Goal: Task Accomplishment & Management: Manage account settings

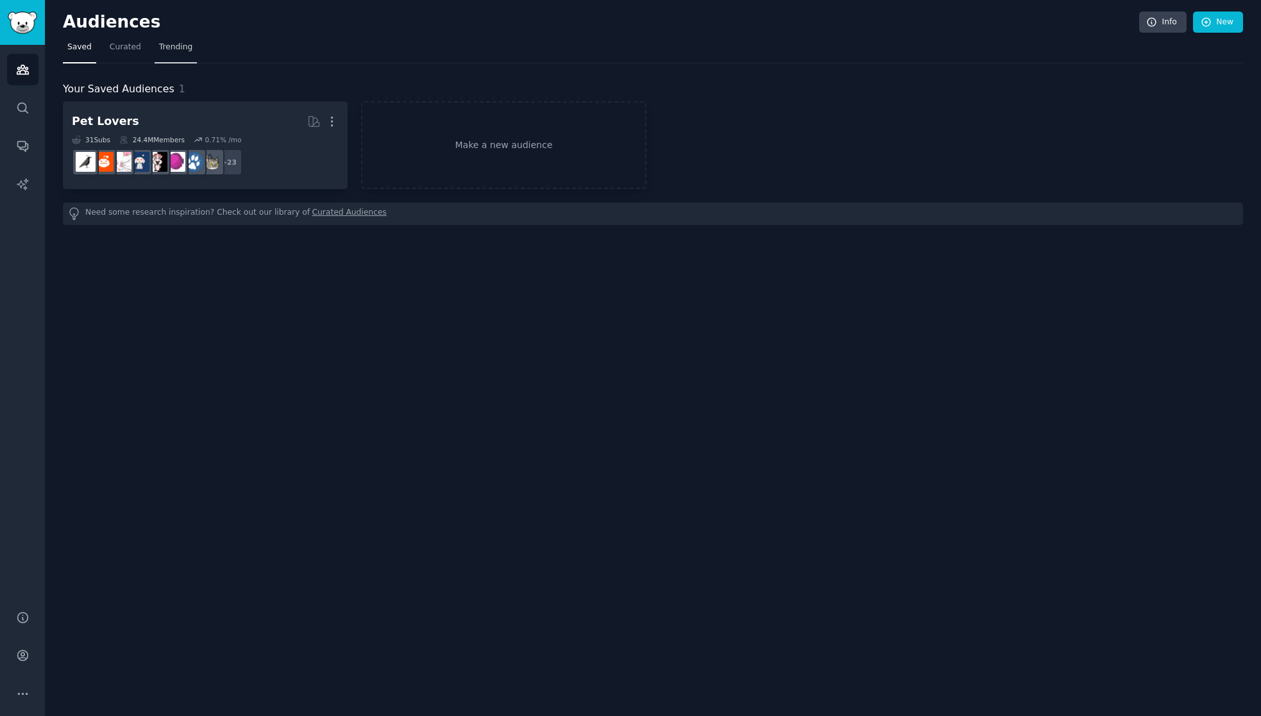
click at [173, 42] on span "Trending" at bounding box center [175, 48] width 33 height 12
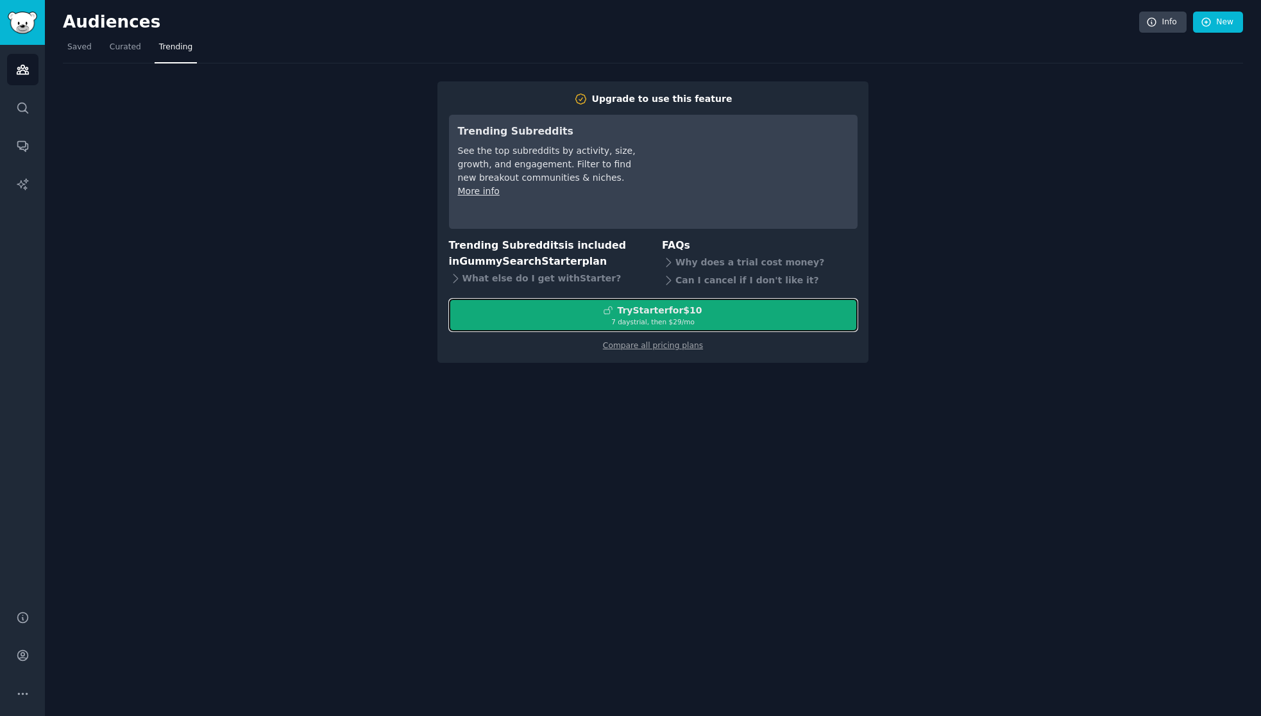
click at [777, 321] on div "7 days trial, then $ 29 /mo" at bounding box center [653, 321] width 407 height 9
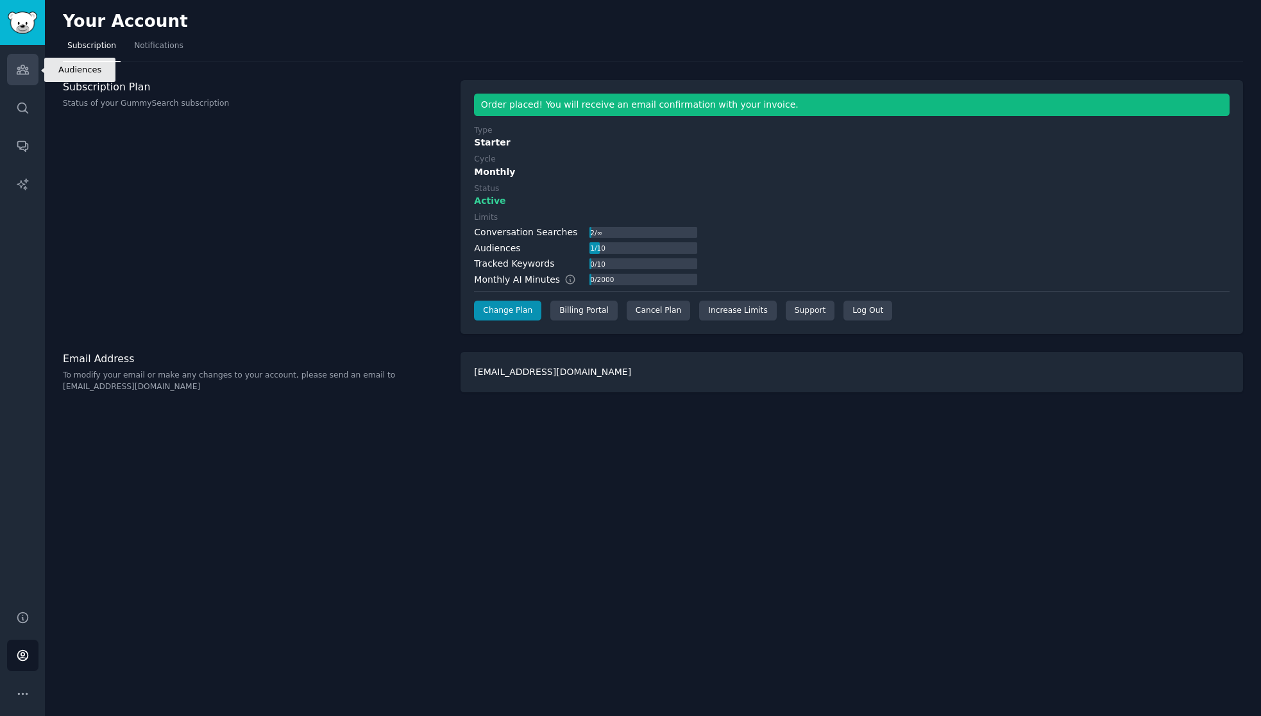
click at [21, 74] on icon "Sidebar" at bounding box center [23, 69] width 12 height 9
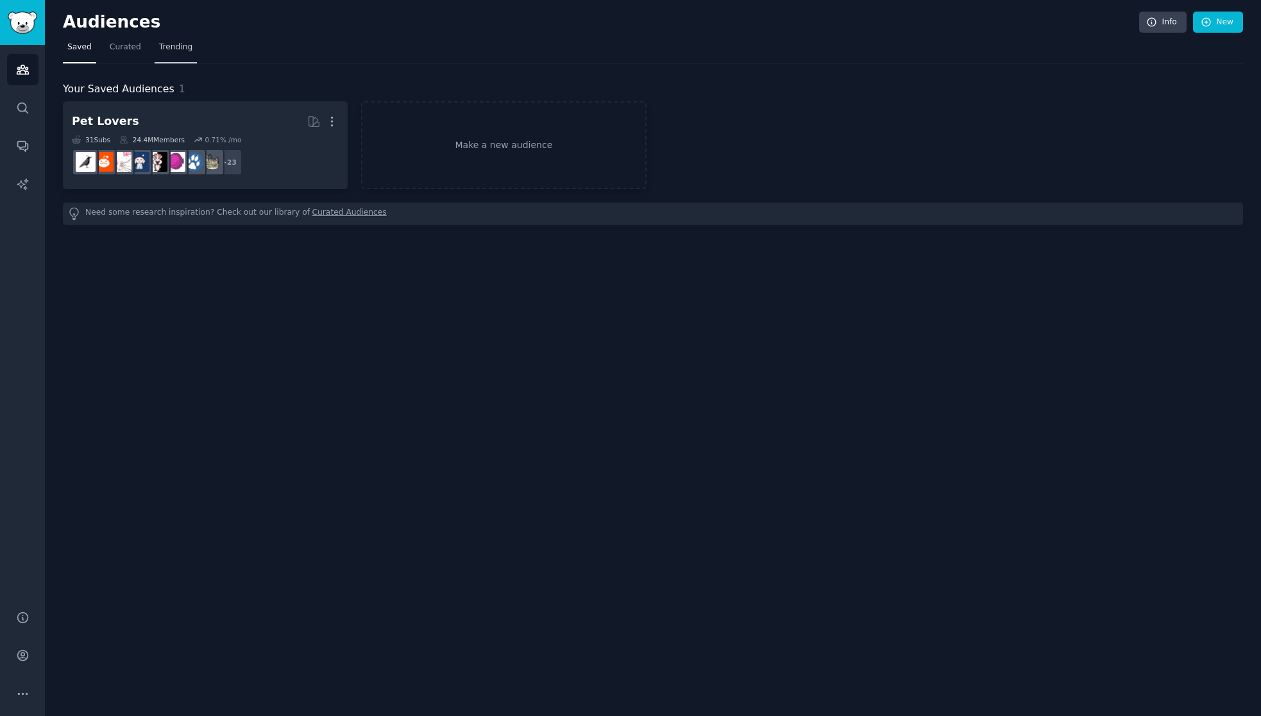
click at [171, 47] on span "Trending" at bounding box center [175, 48] width 33 height 12
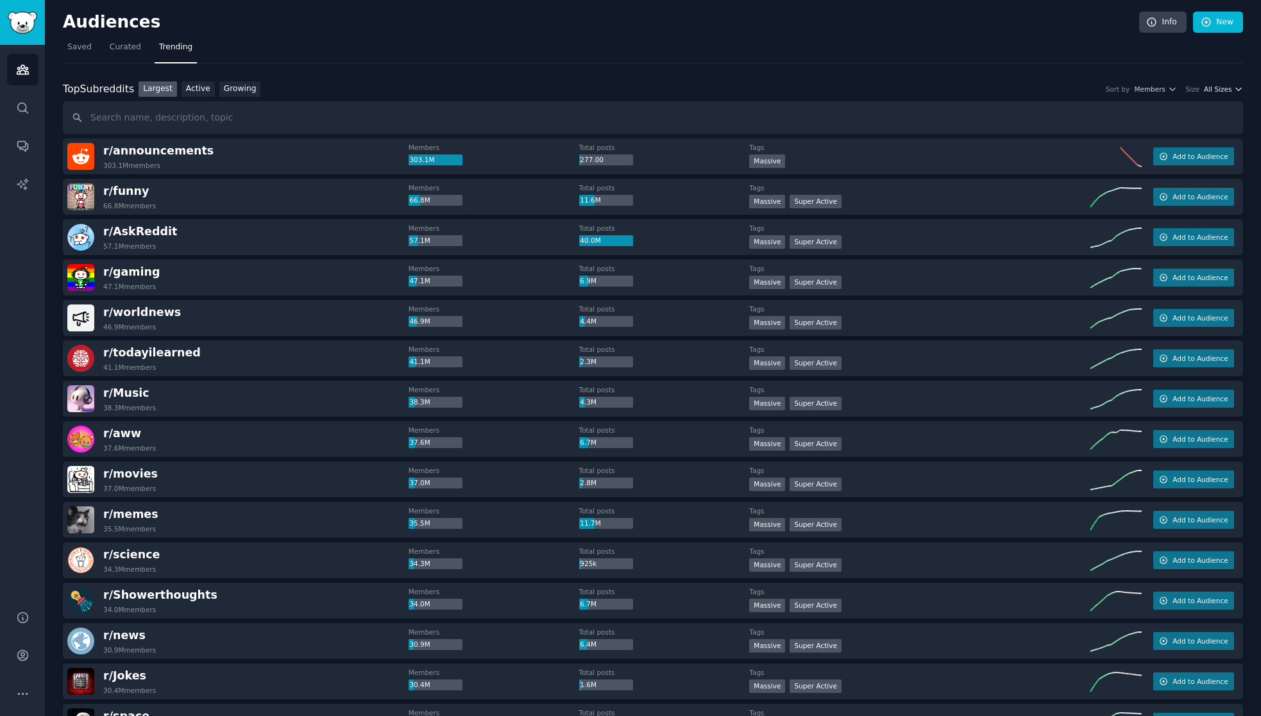
click at [1228, 87] on span "All Sizes" at bounding box center [1218, 89] width 28 height 9
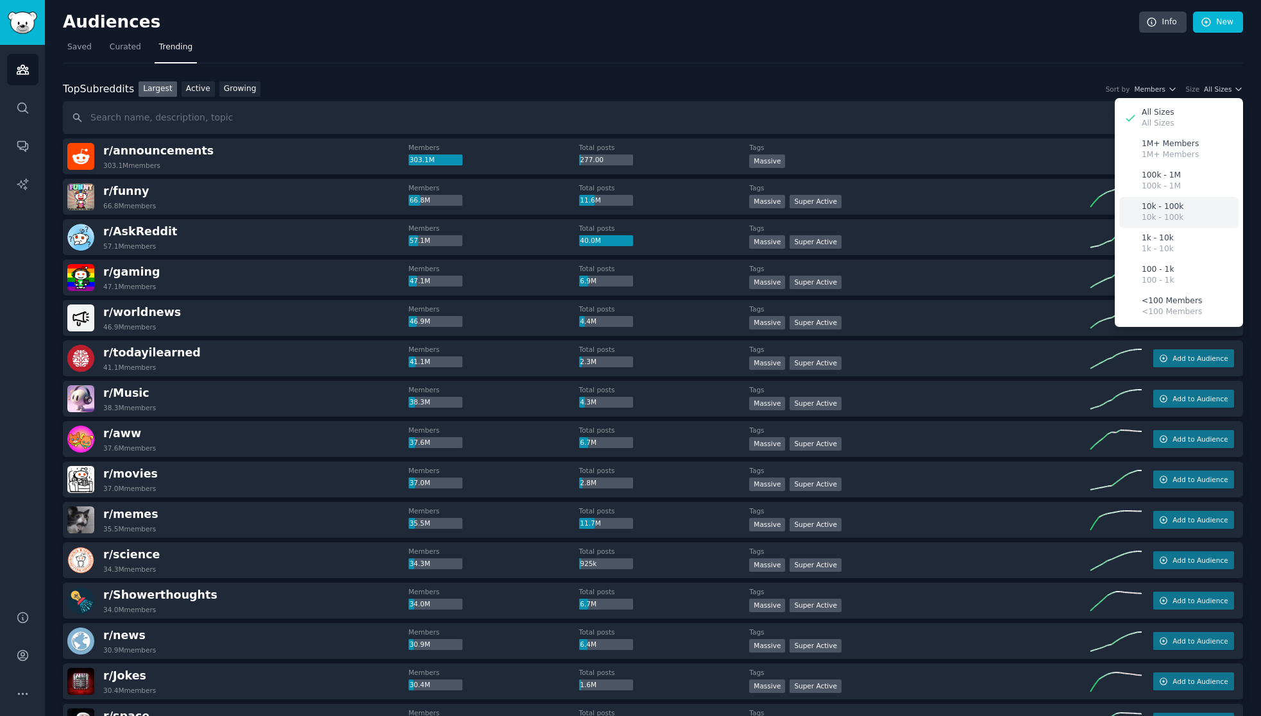
click at [1170, 216] on p "10k - 100k" at bounding box center [1163, 218] width 42 height 12
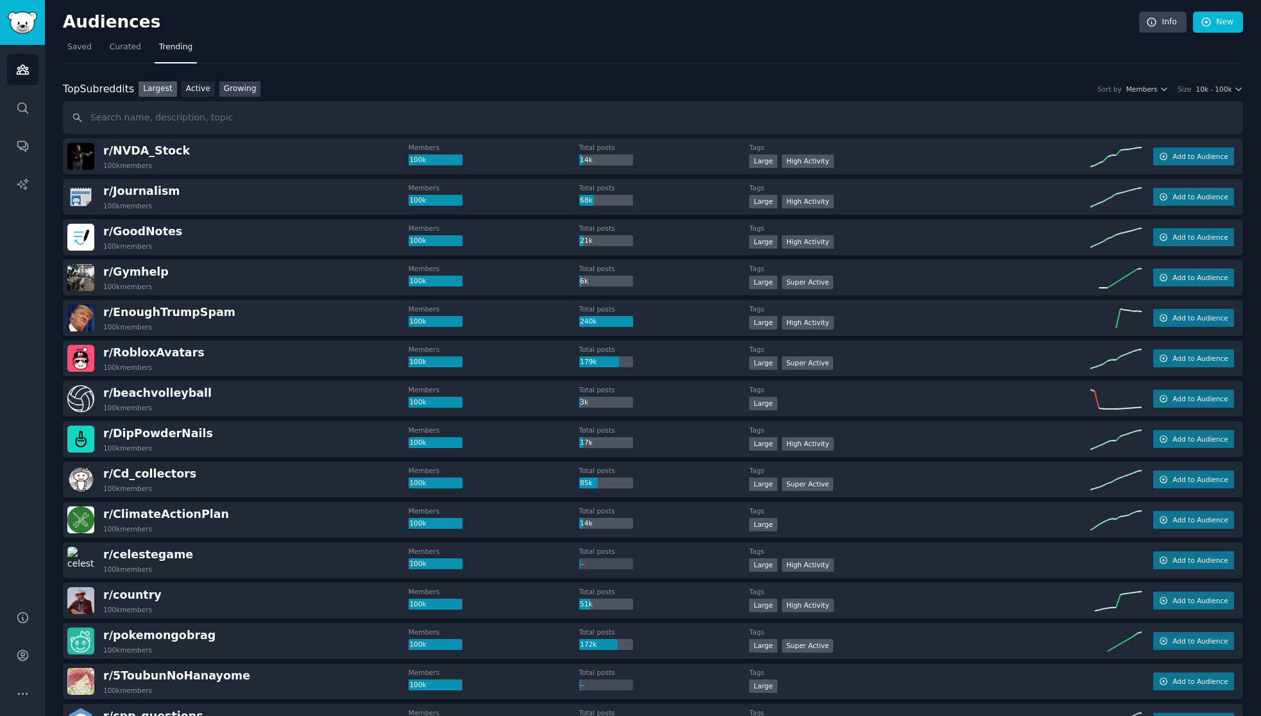
click at [236, 89] on link "Growing" at bounding box center [240, 89] width 42 height 16
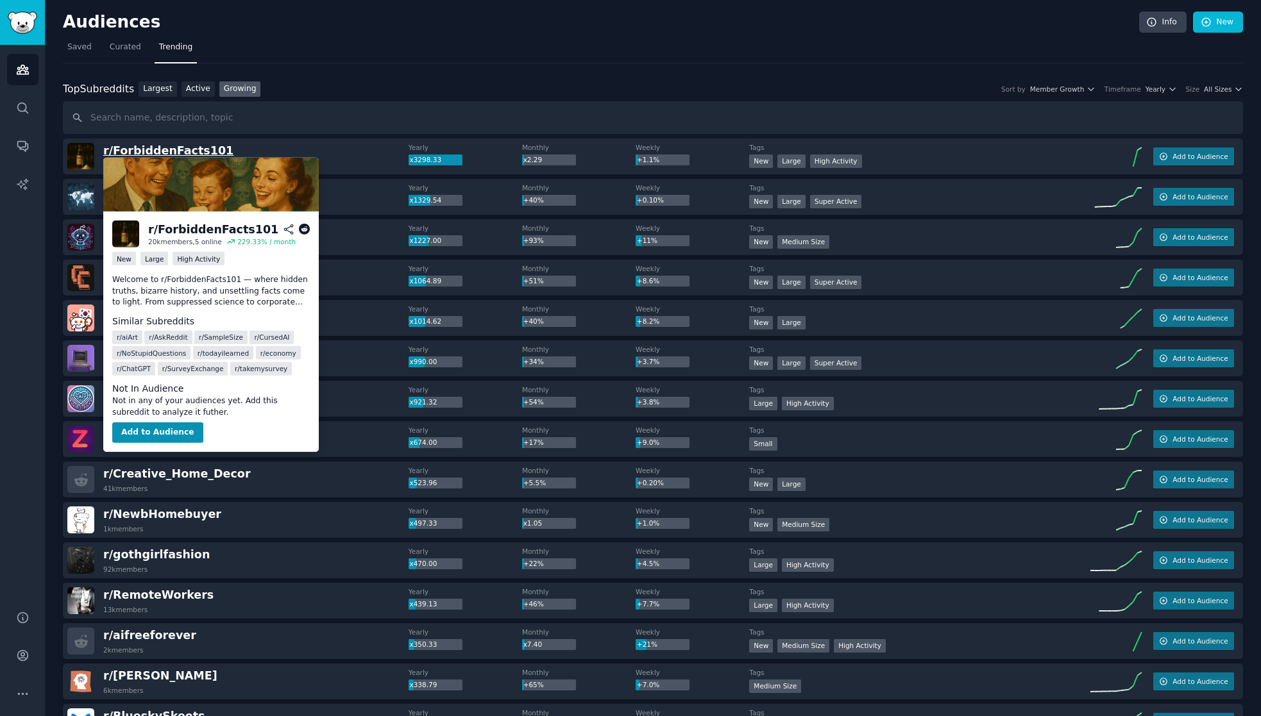
click at [169, 148] on span "r/ ForbiddenFacts101" at bounding box center [168, 150] width 130 height 13
click at [183, 149] on span "r/ ForbiddenFacts101" at bounding box center [168, 150] width 130 height 13
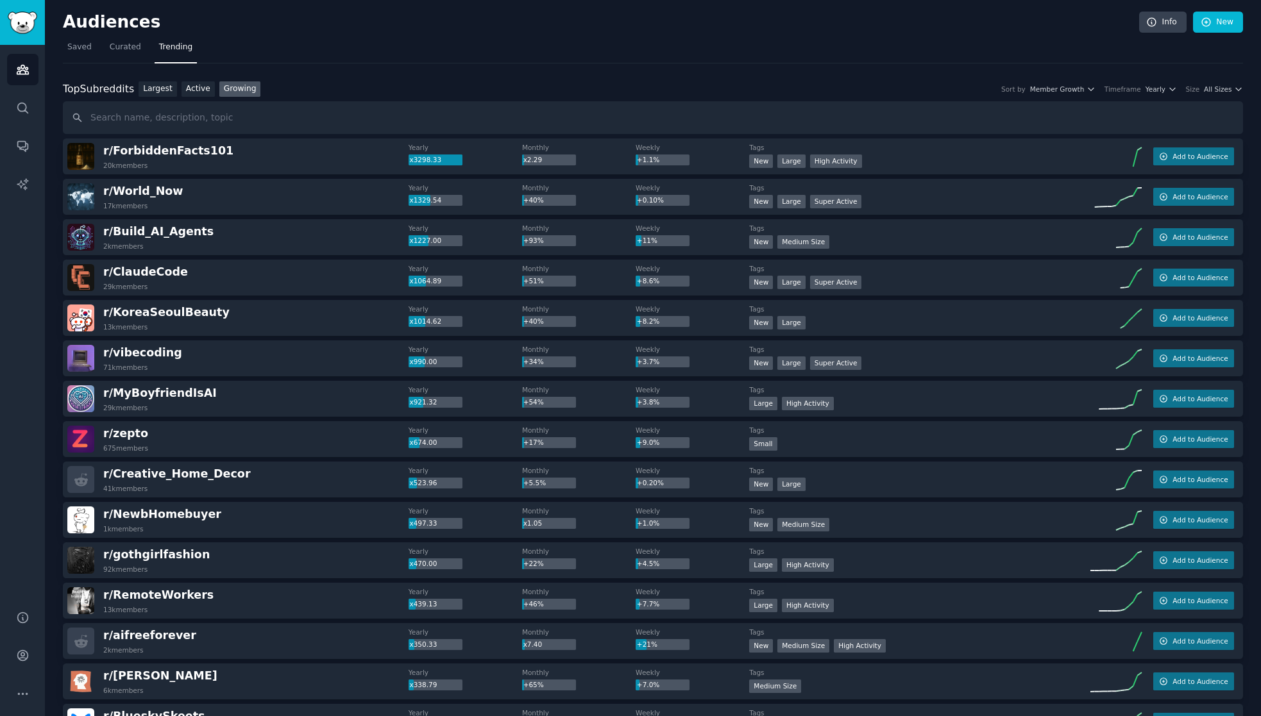
click at [975, 160] on div "Established within past year New Large High Activity" at bounding box center [919, 163] width 341 height 16
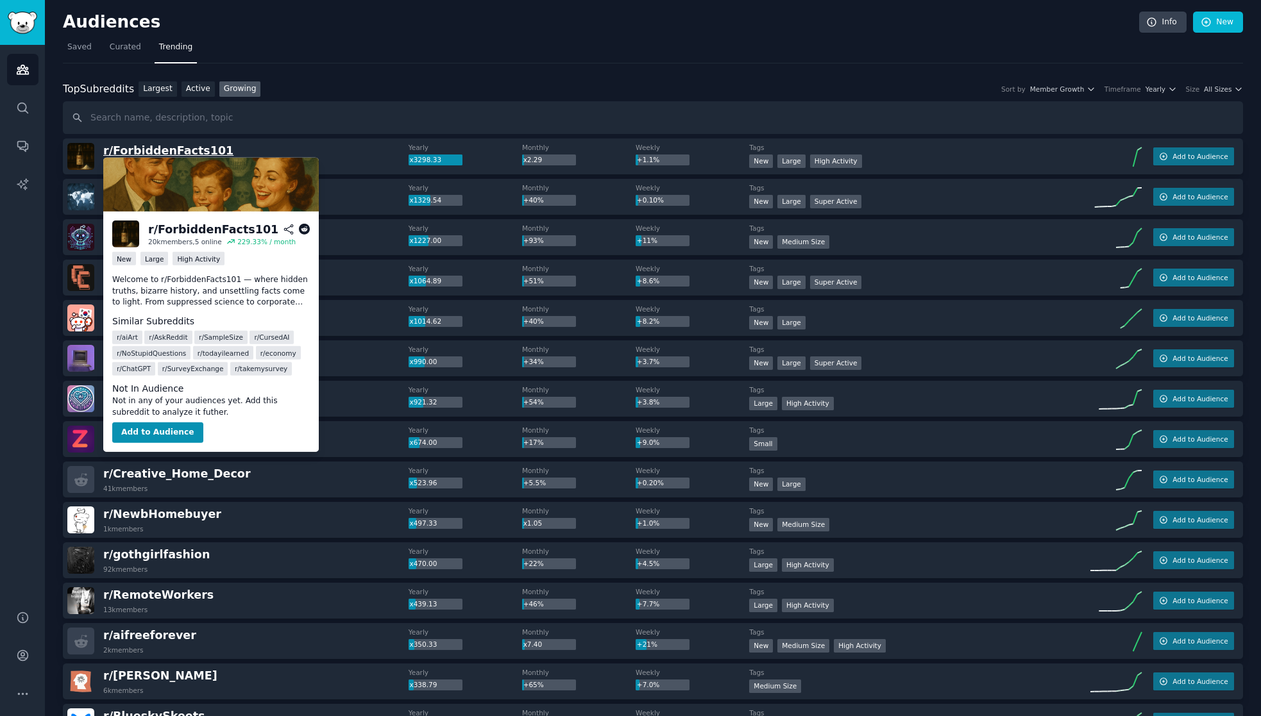
click at [169, 156] on span "r/ ForbiddenFacts101" at bounding box center [168, 150] width 130 height 13
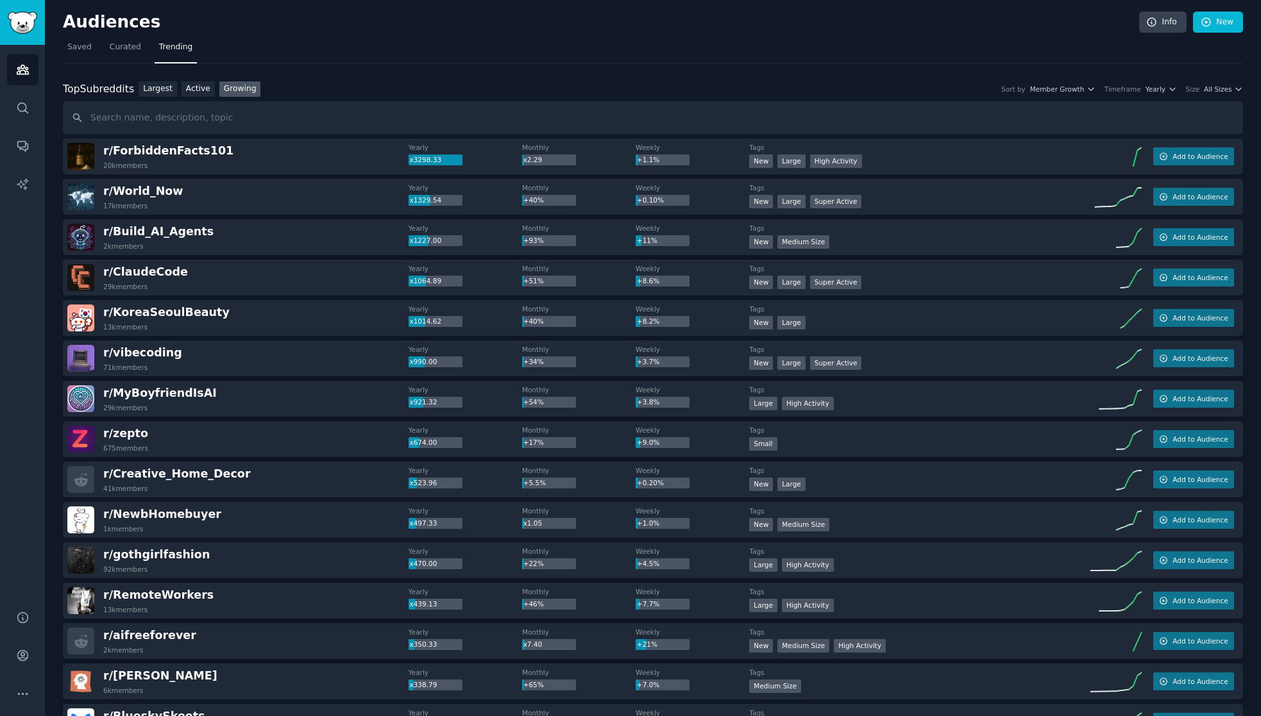
click at [255, 147] on div "r/ ForbiddenFacts101 20k members" at bounding box center [237, 156] width 341 height 27
click at [1225, 157] on button "Add to Audience" at bounding box center [1193, 157] width 81 height 18
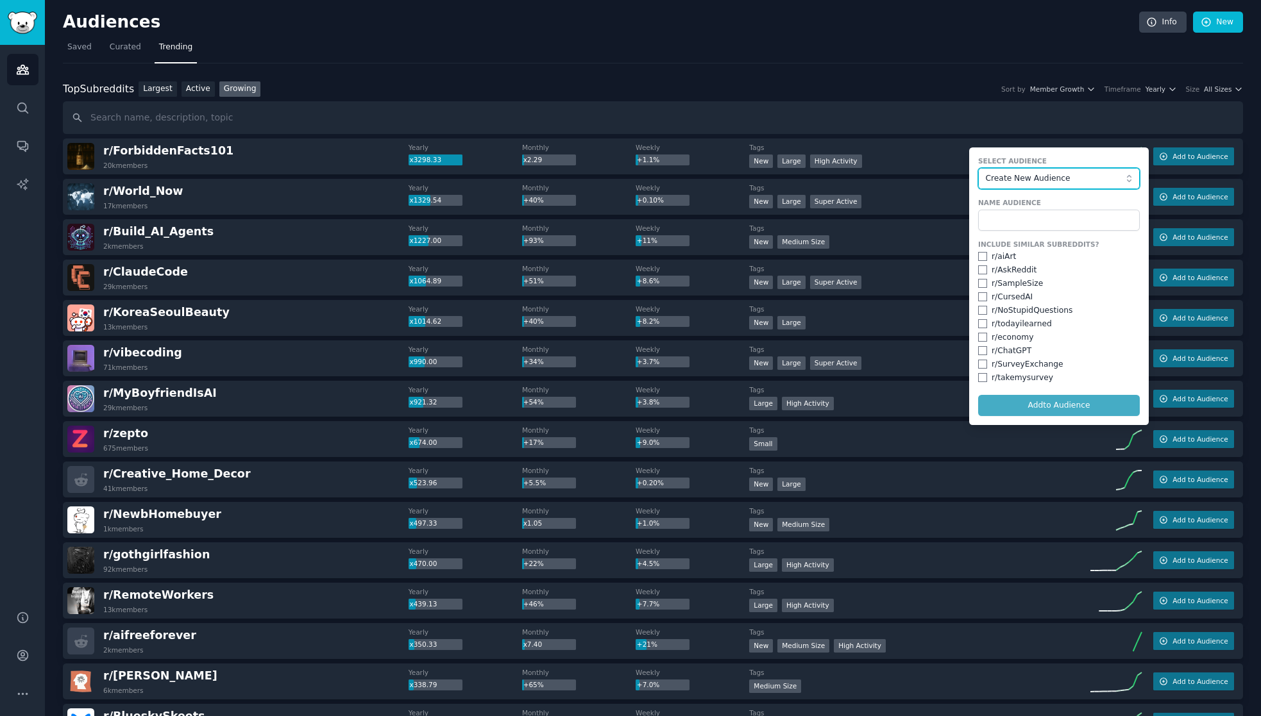
click at [1069, 179] on span "Create New Audience" at bounding box center [1056, 179] width 140 height 12
click at [1070, 212] on input "text" at bounding box center [1059, 221] width 162 height 22
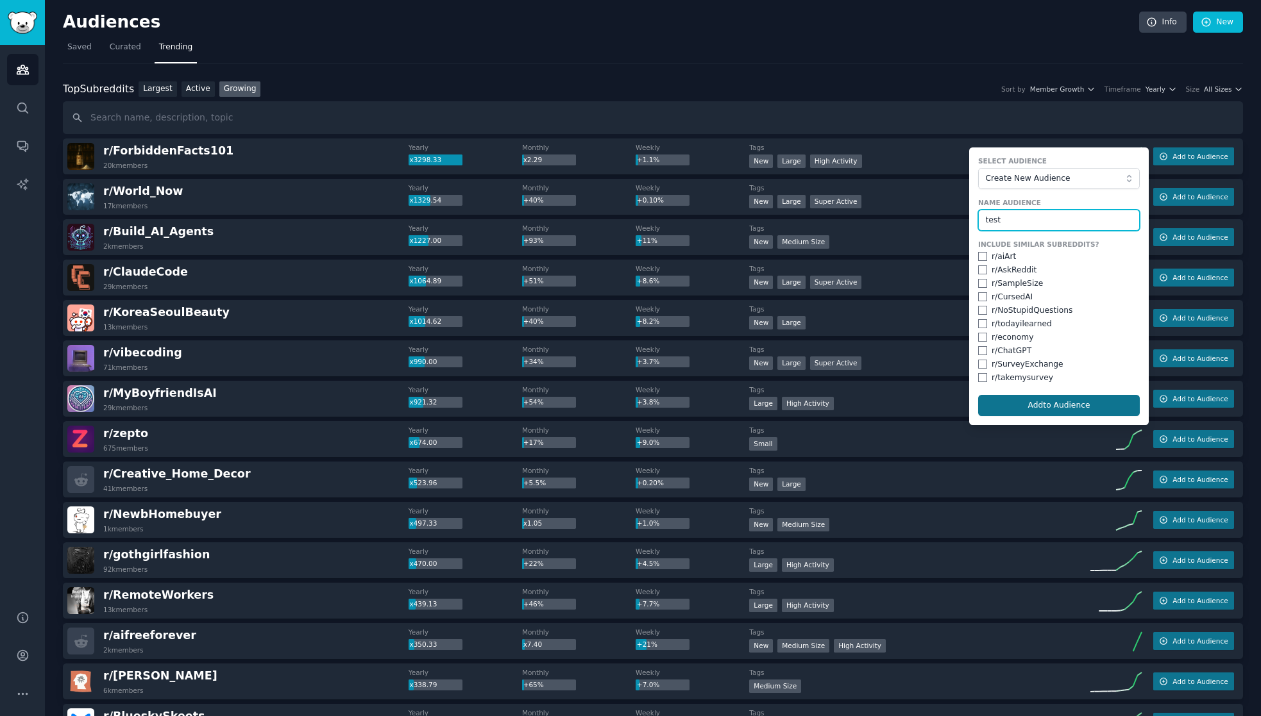
type input "test"
click at [1057, 407] on button "Add to Audience" at bounding box center [1059, 406] width 162 height 22
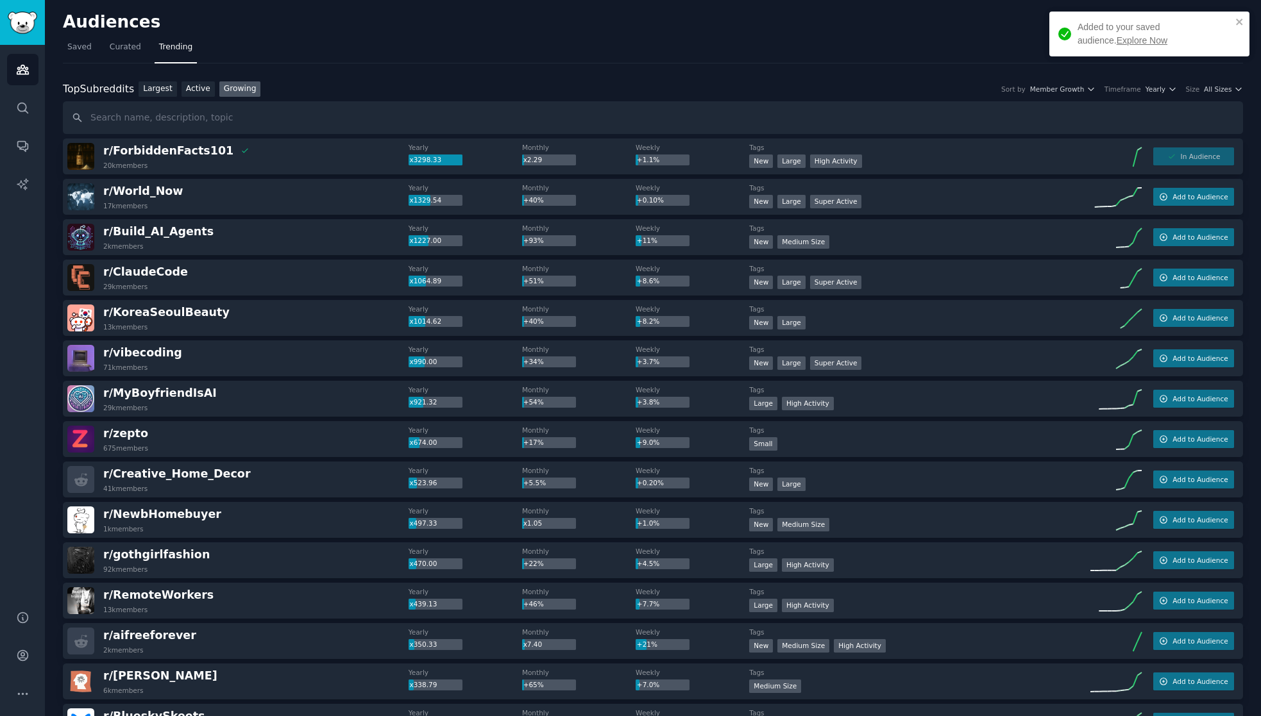
click at [1117, 38] on link "Explore Now" at bounding box center [1142, 40] width 51 height 10
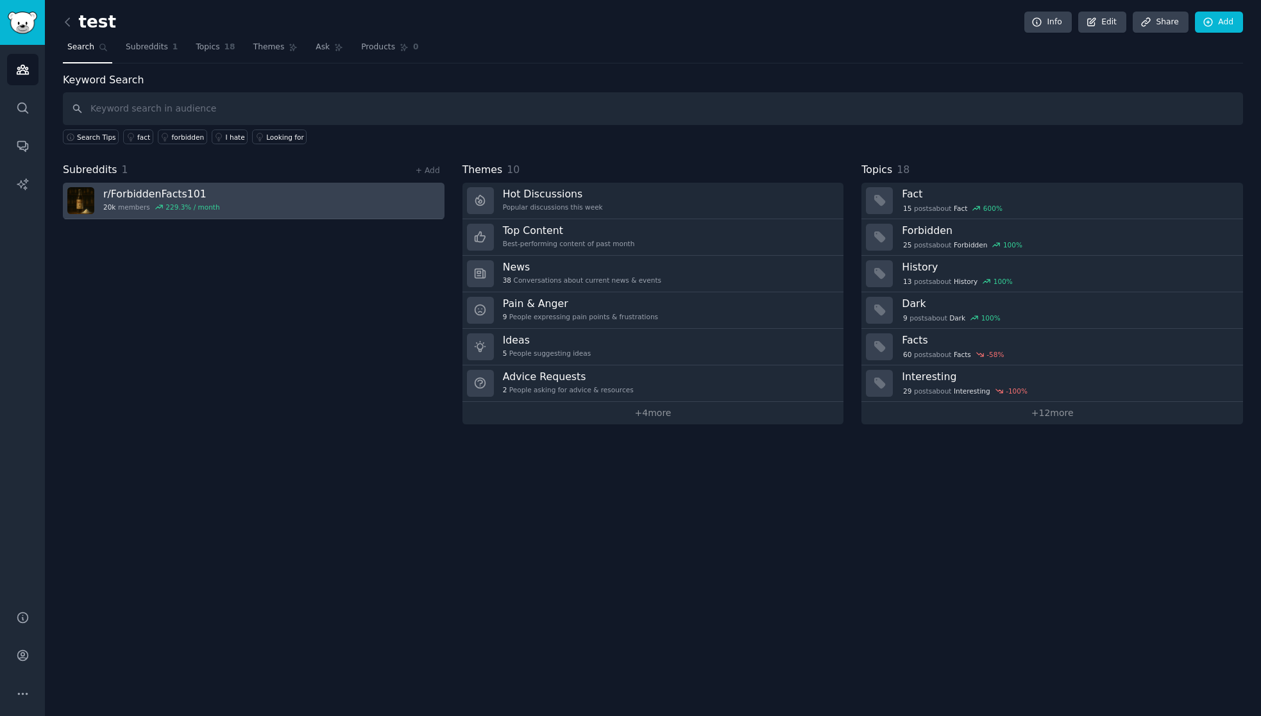
click at [164, 197] on h3 "r/ ForbiddenFacts101" at bounding box center [161, 193] width 117 height 13
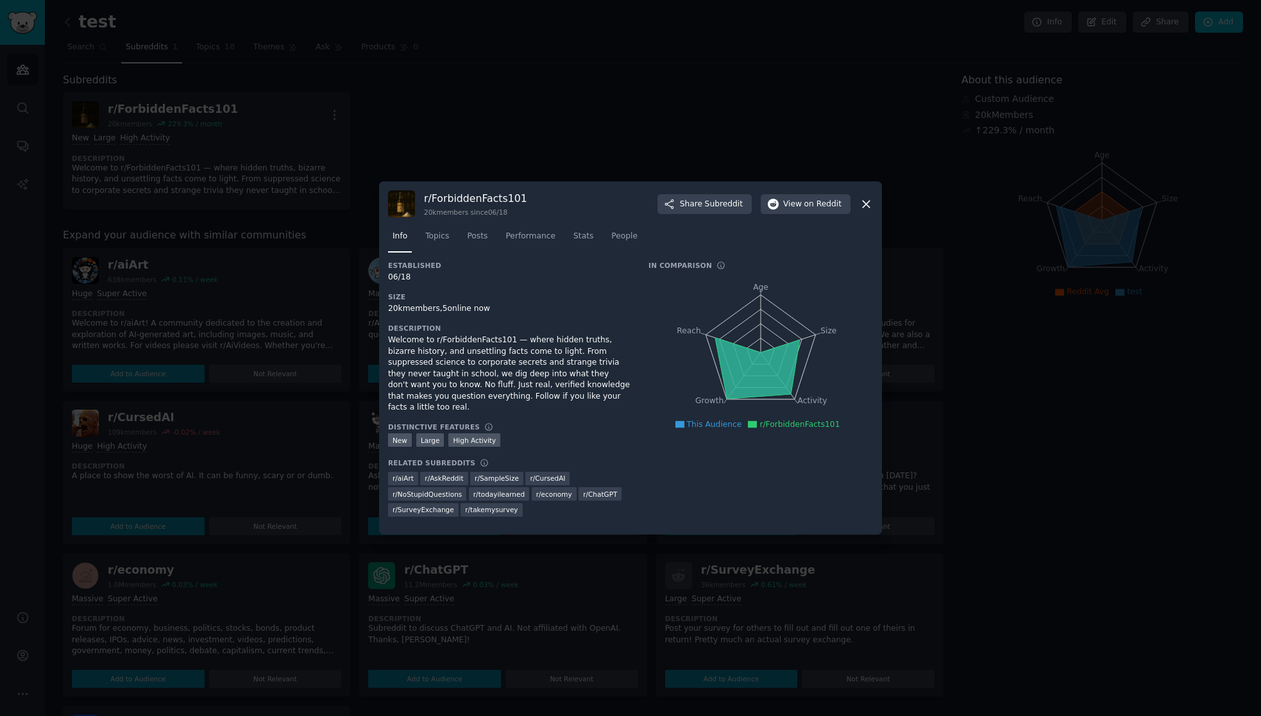
click at [865, 211] on icon at bounding box center [865, 204] width 13 height 13
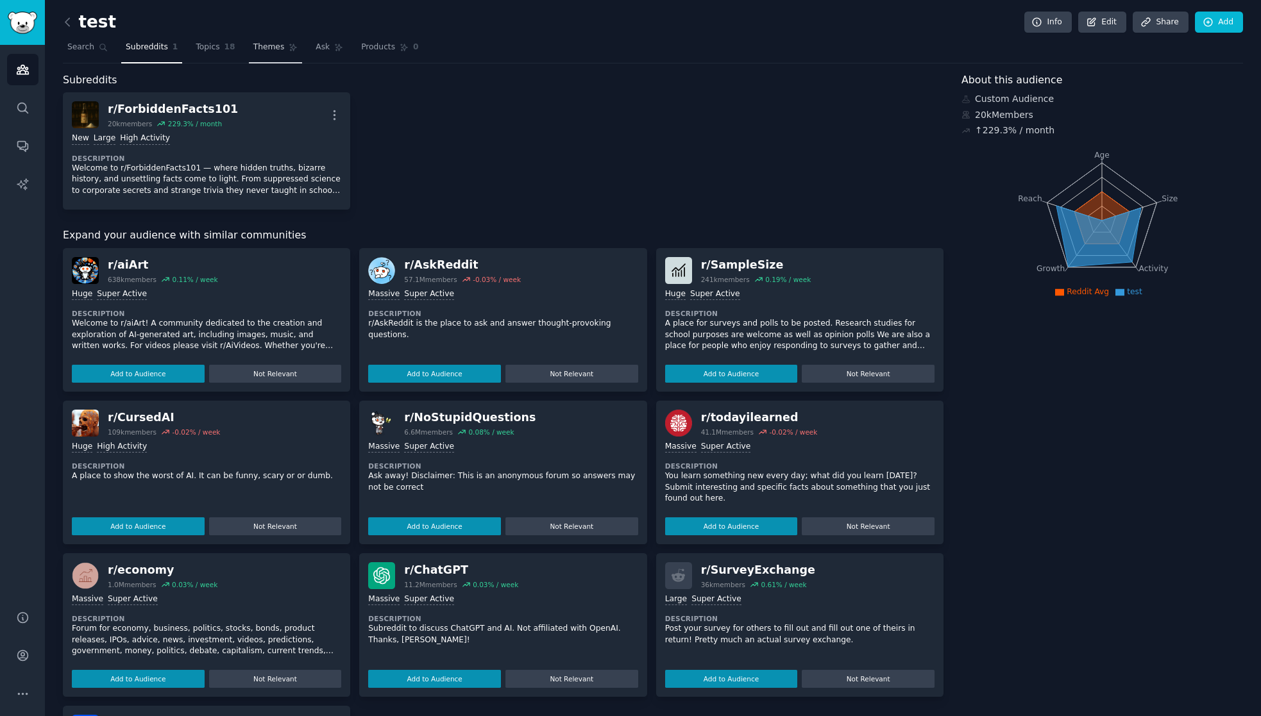
click at [269, 49] on span "Themes" at bounding box center [268, 48] width 31 height 12
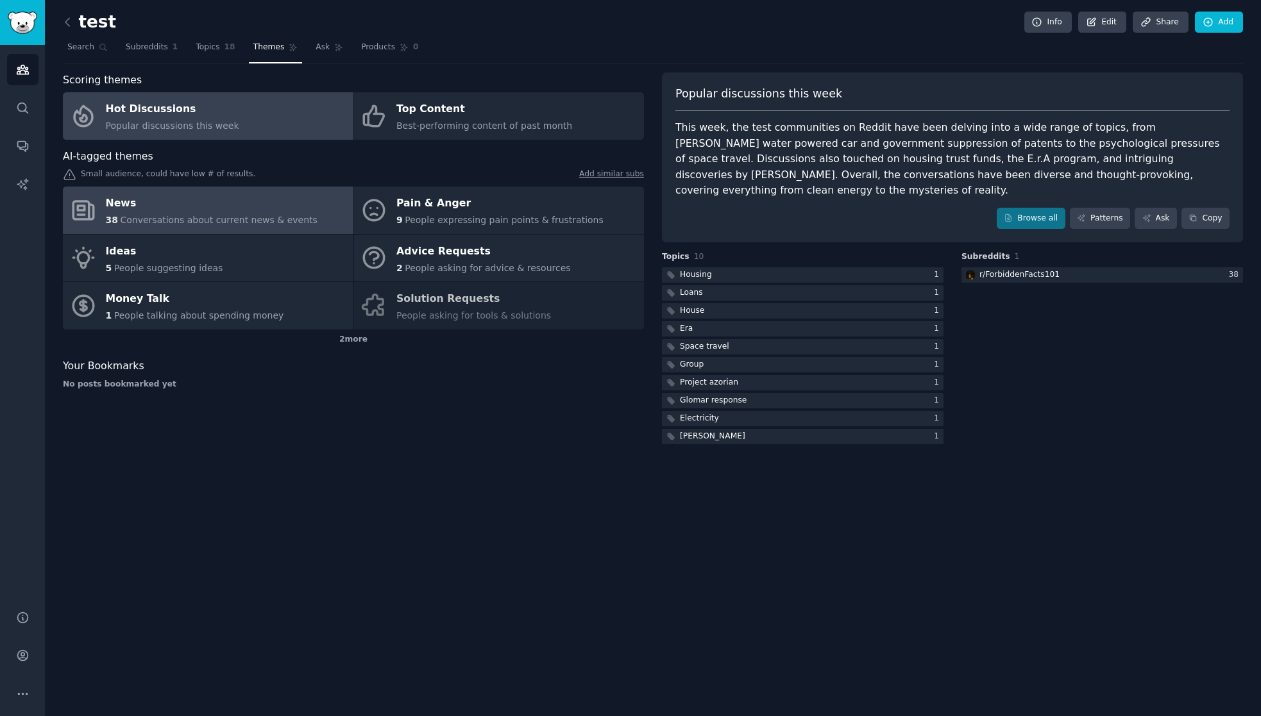
click at [275, 196] on div "News" at bounding box center [212, 204] width 212 height 21
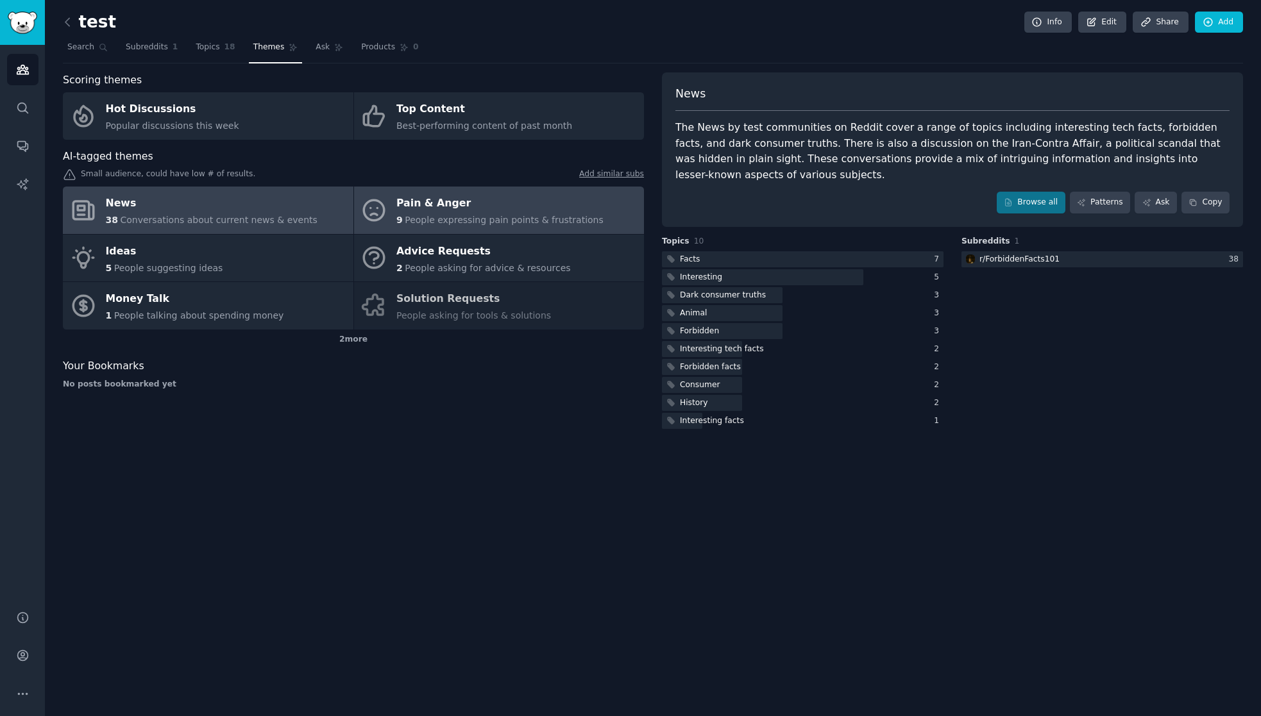
click at [512, 211] on div "Pain & Anger" at bounding box center [499, 204] width 207 height 21
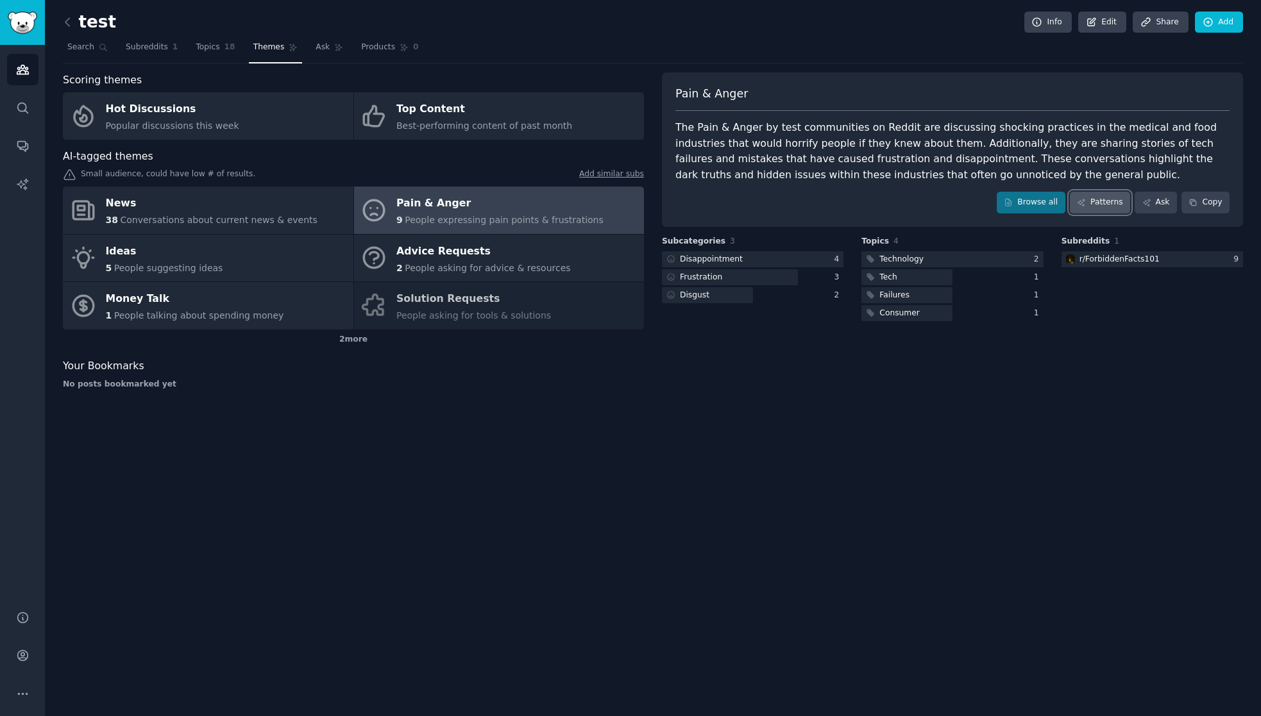
click at [1114, 197] on link "Patterns" at bounding box center [1100, 203] width 60 height 22
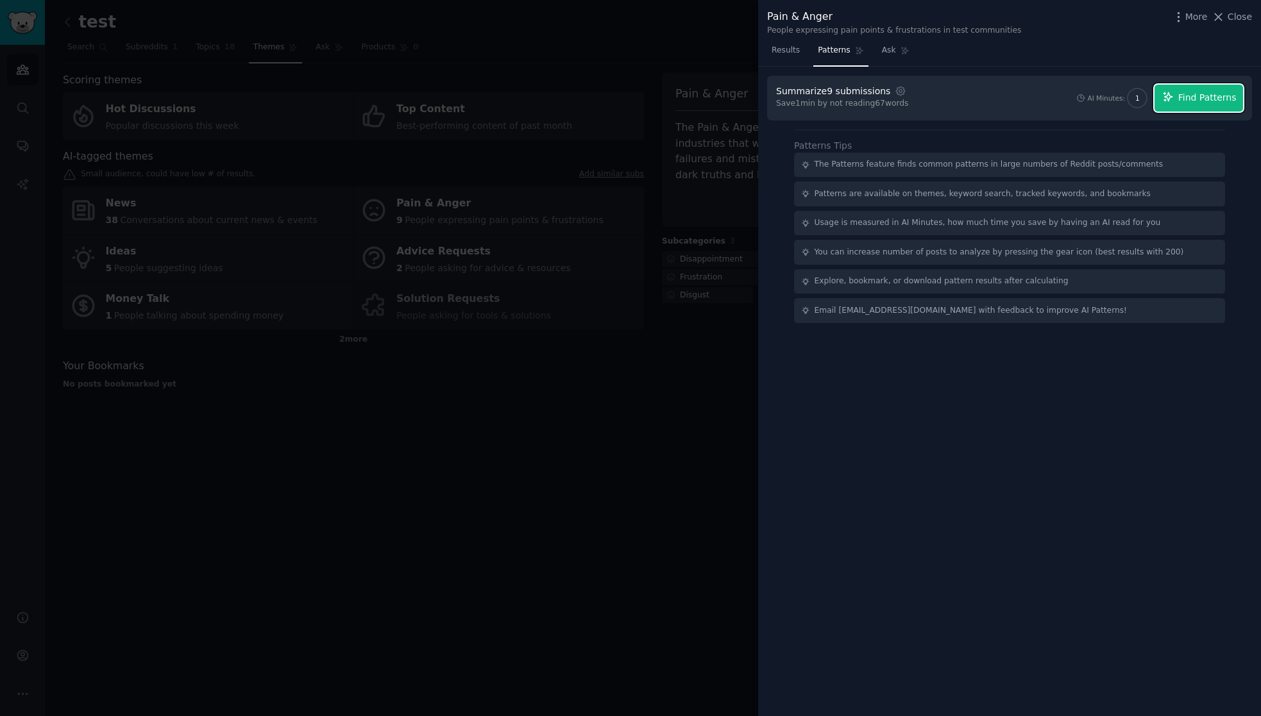
click at [1201, 108] on button "Find Patterns" at bounding box center [1199, 98] width 89 height 27
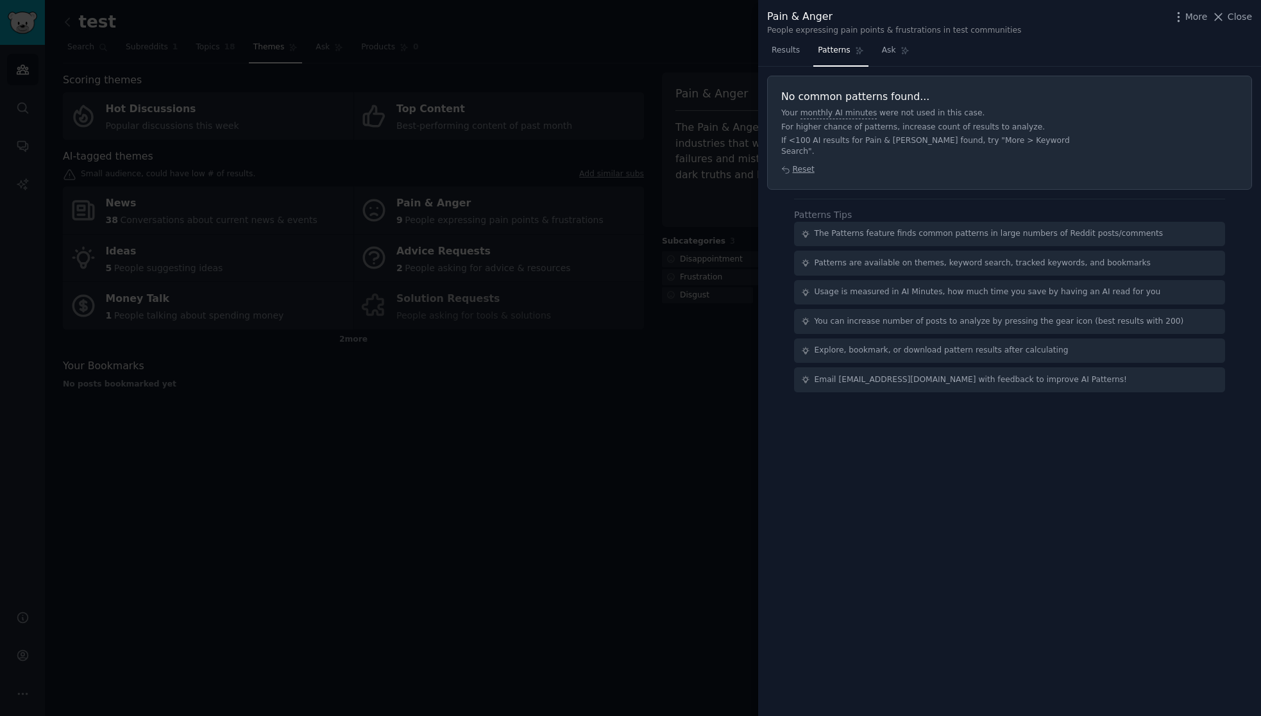
click at [866, 49] on nav "Results Patterns Ask" at bounding box center [840, 53] width 147 height 26
click at [886, 57] on link "Ask" at bounding box center [895, 53] width 37 height 26
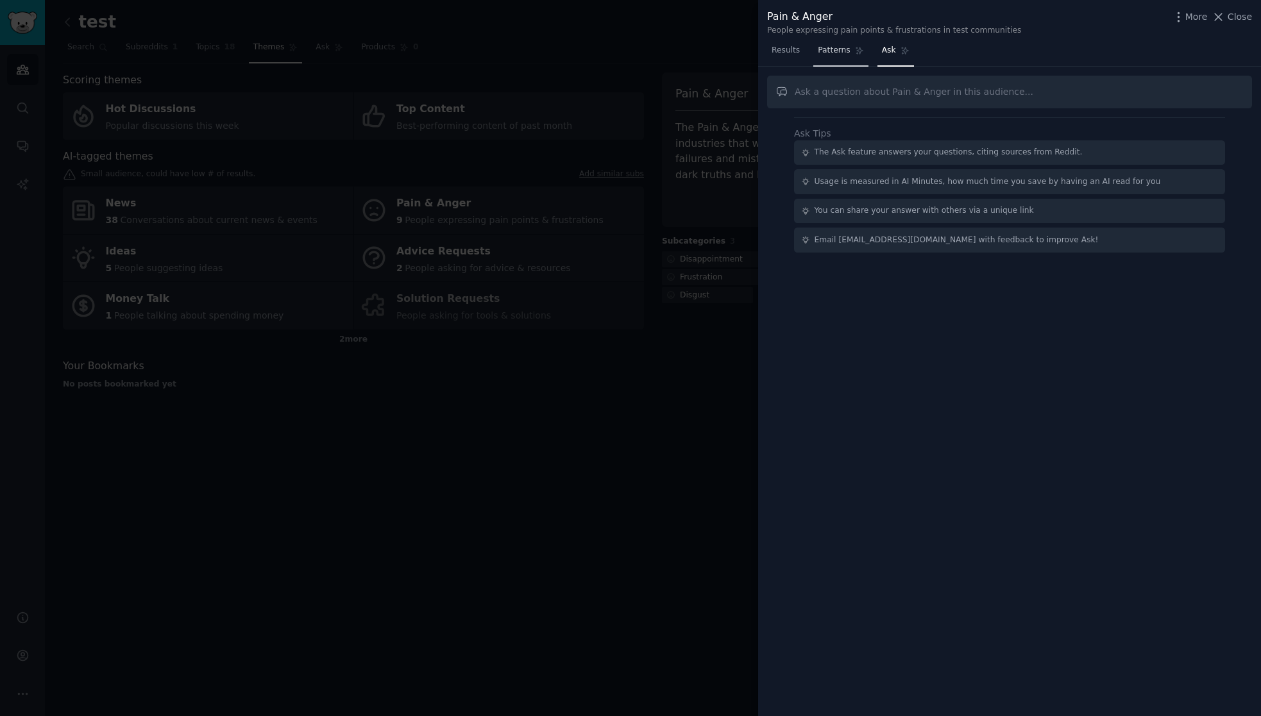
click at [826, 57] on link "Patterns" at bounding box center [840, 53] width 55 height 26
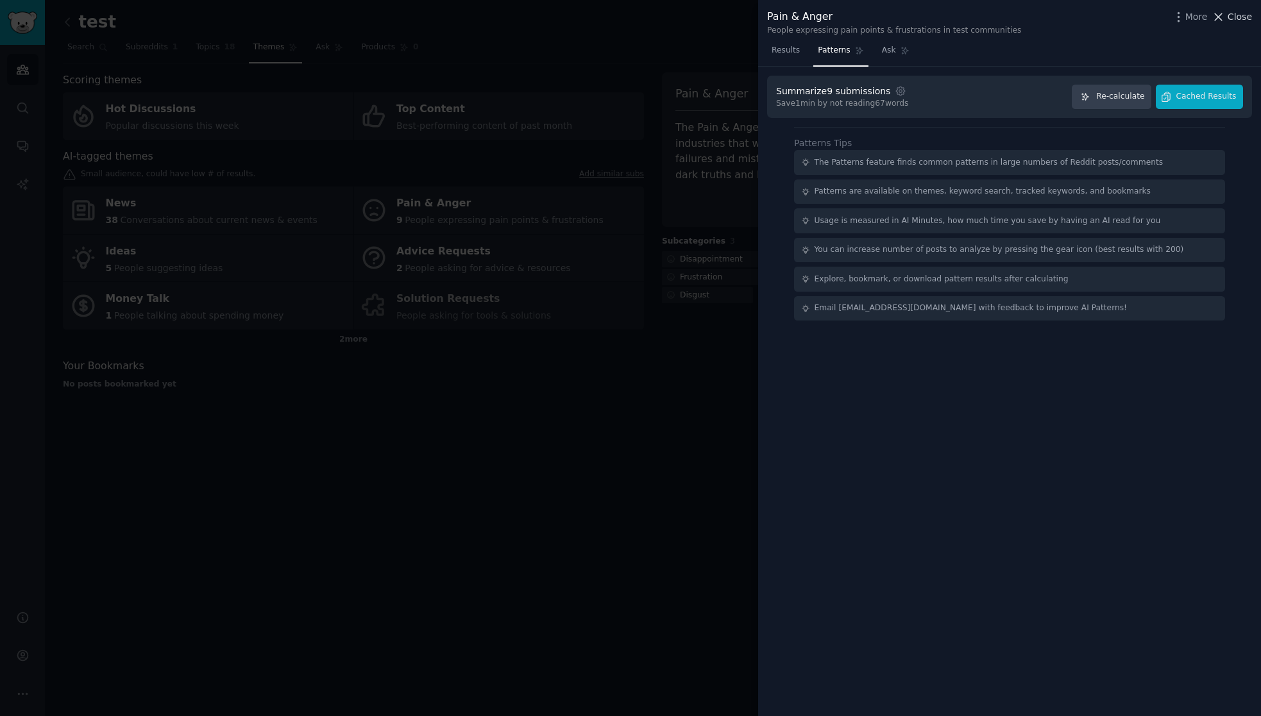
click at [1233, 17] on span "Close" at bounding box center [1240, 16] width 24 height 13
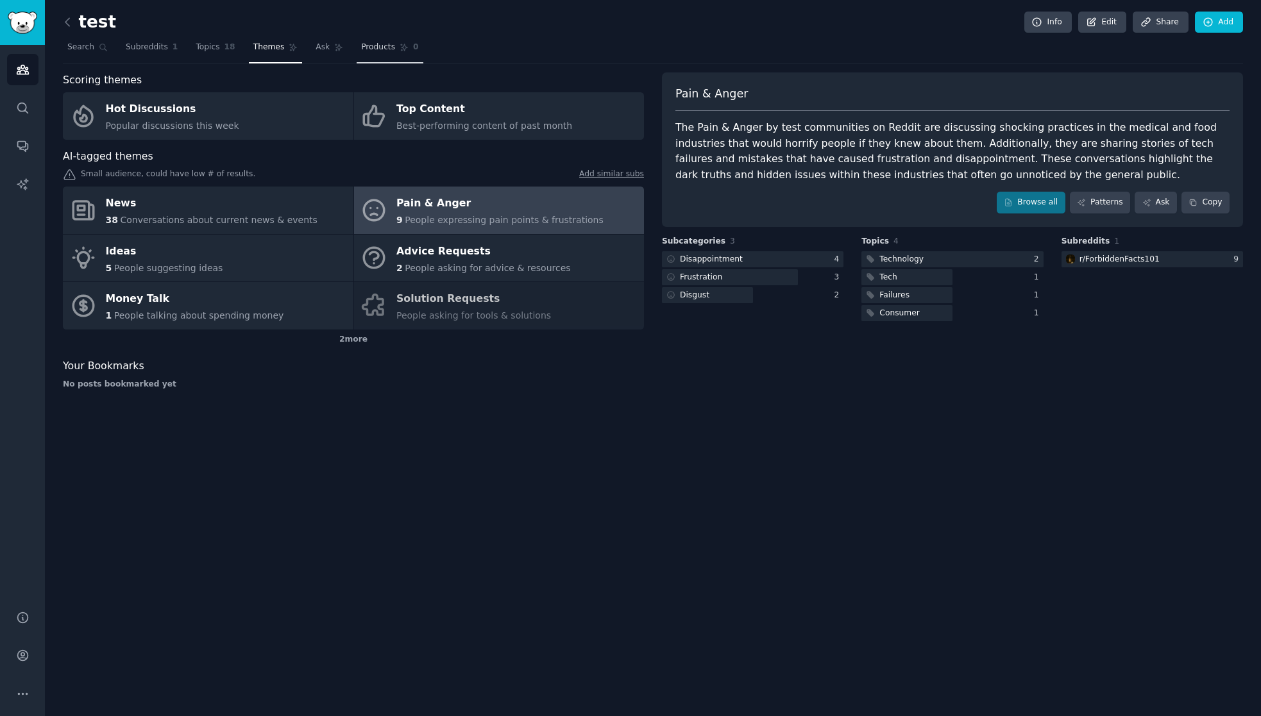
click at [365, 46] on span "Products" at bounding box center [378, 48] width 34 height 12
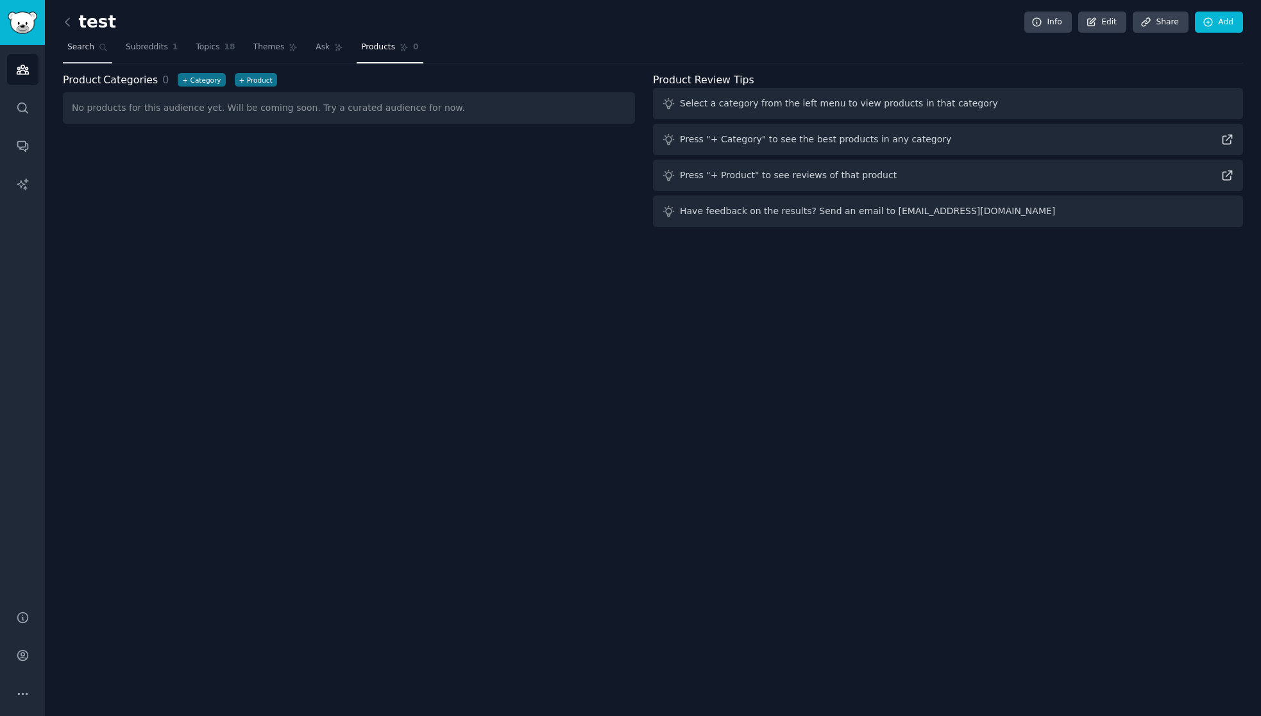
click at [87, 52] on span "Search" at bounding box center [80, 48] width 27 height 12
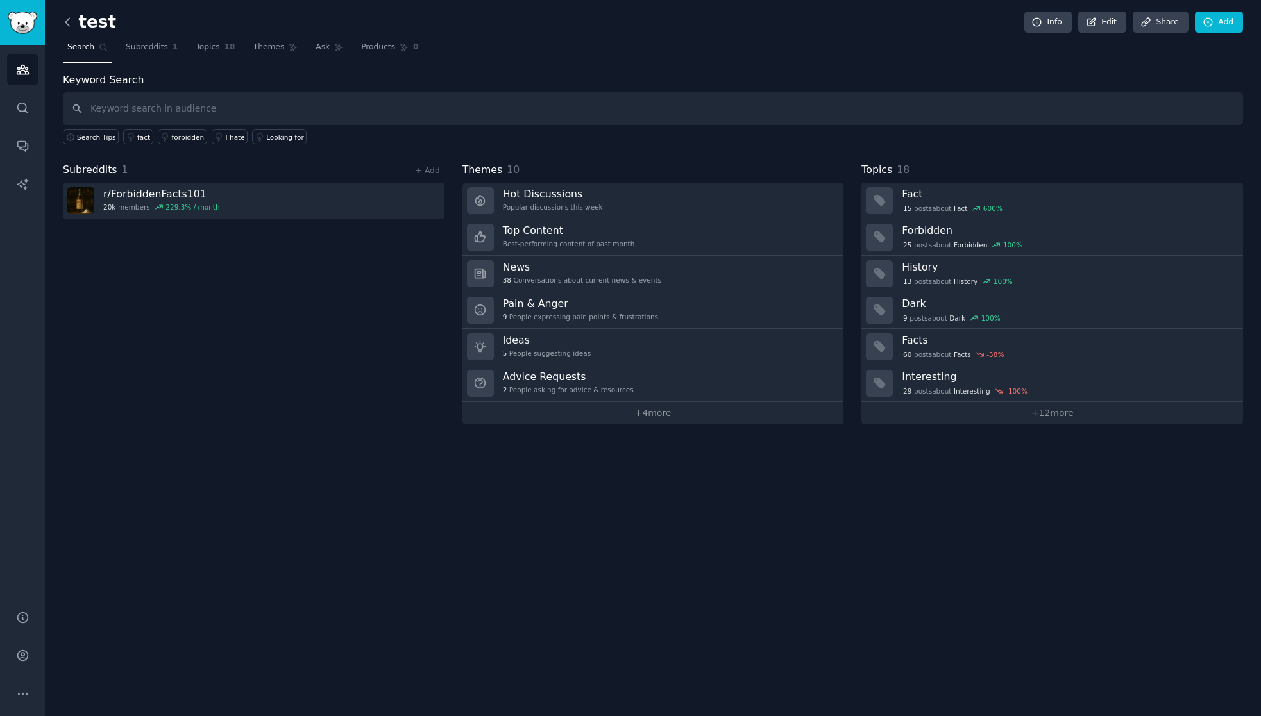
click at [69, 25] on icon at bounding box center [67, 21] width 13 height 13
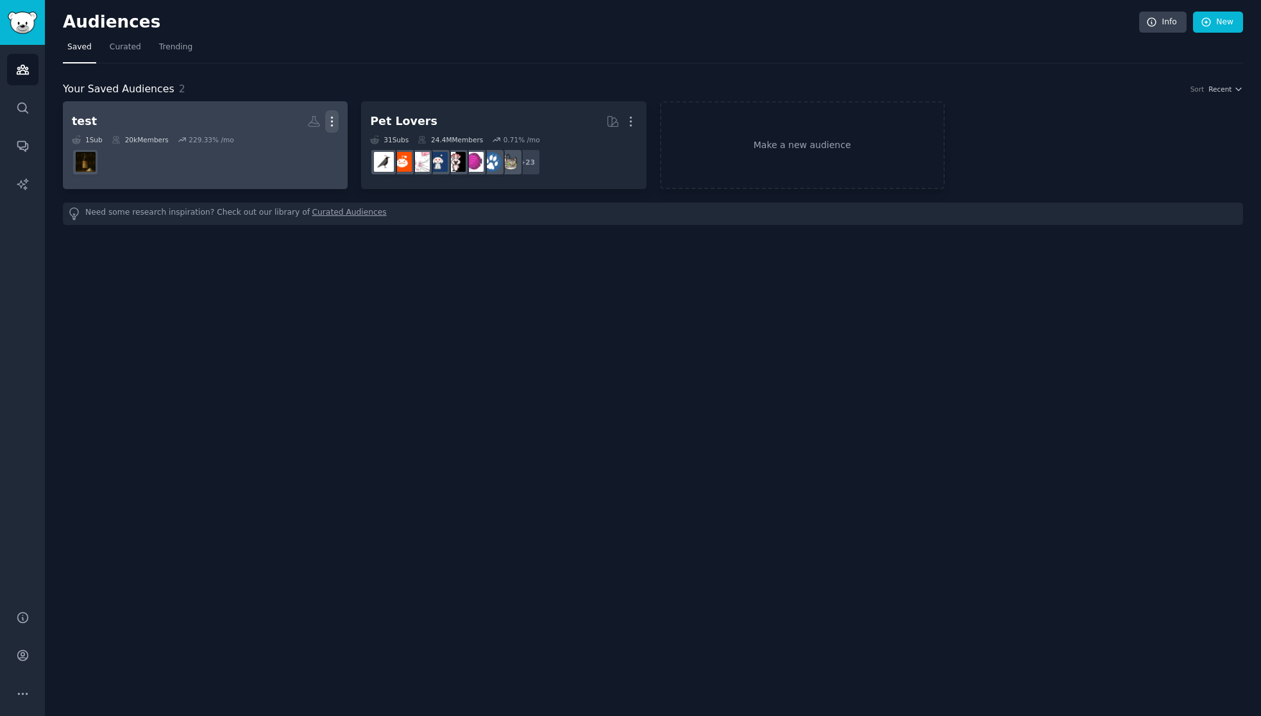
click at [334, 121] on icon "button" at bounding box center [331, 121] width 13 height 13
click at [305, 148] on p "Delete" at bounding box center [297, 148] width 30 height 13
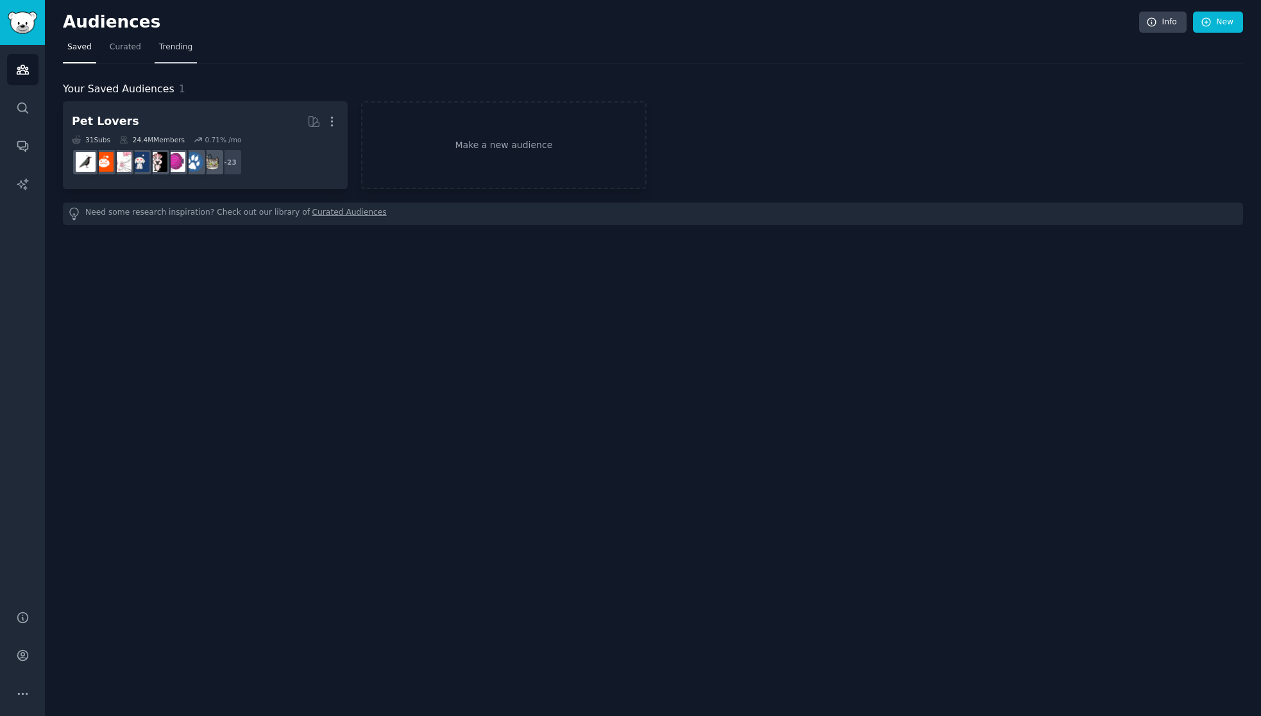
click at [167, 48] on span "Trending" at bounding box center [175, 48] width 33 height 12
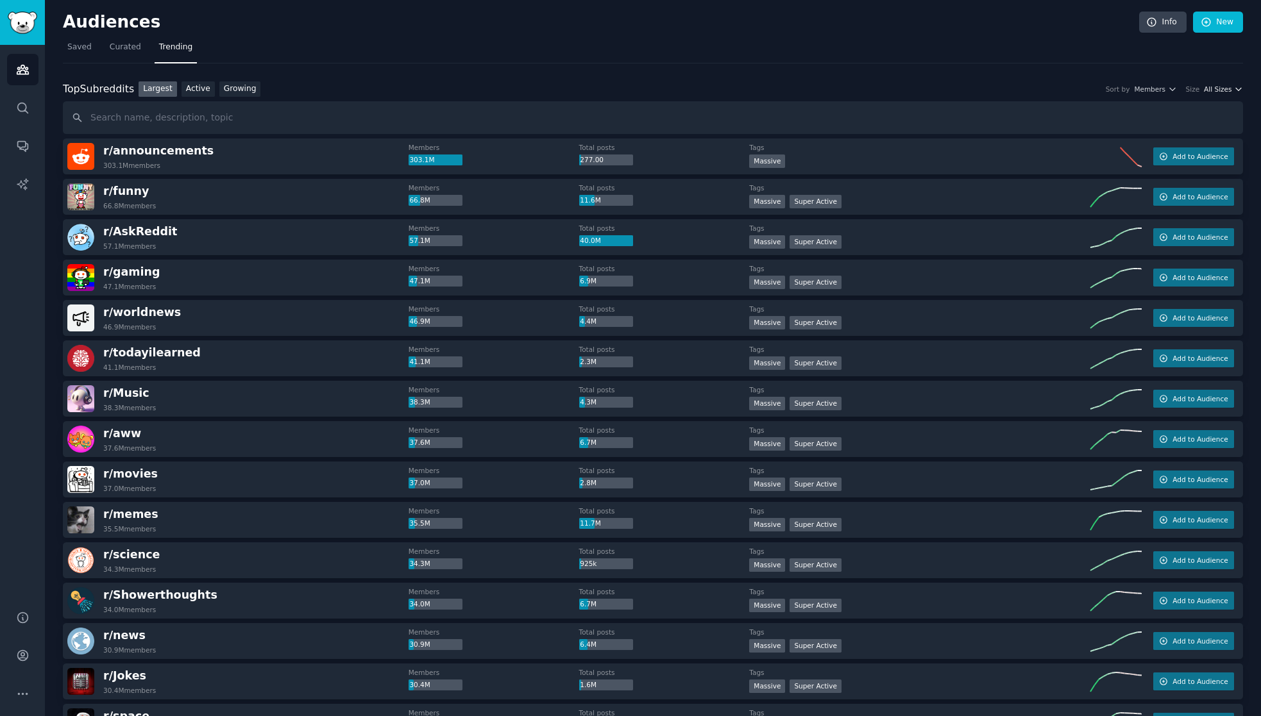
click at [1219, 88] on span "All Sizes" at bounding box center [1218, 89] width 28 height 9
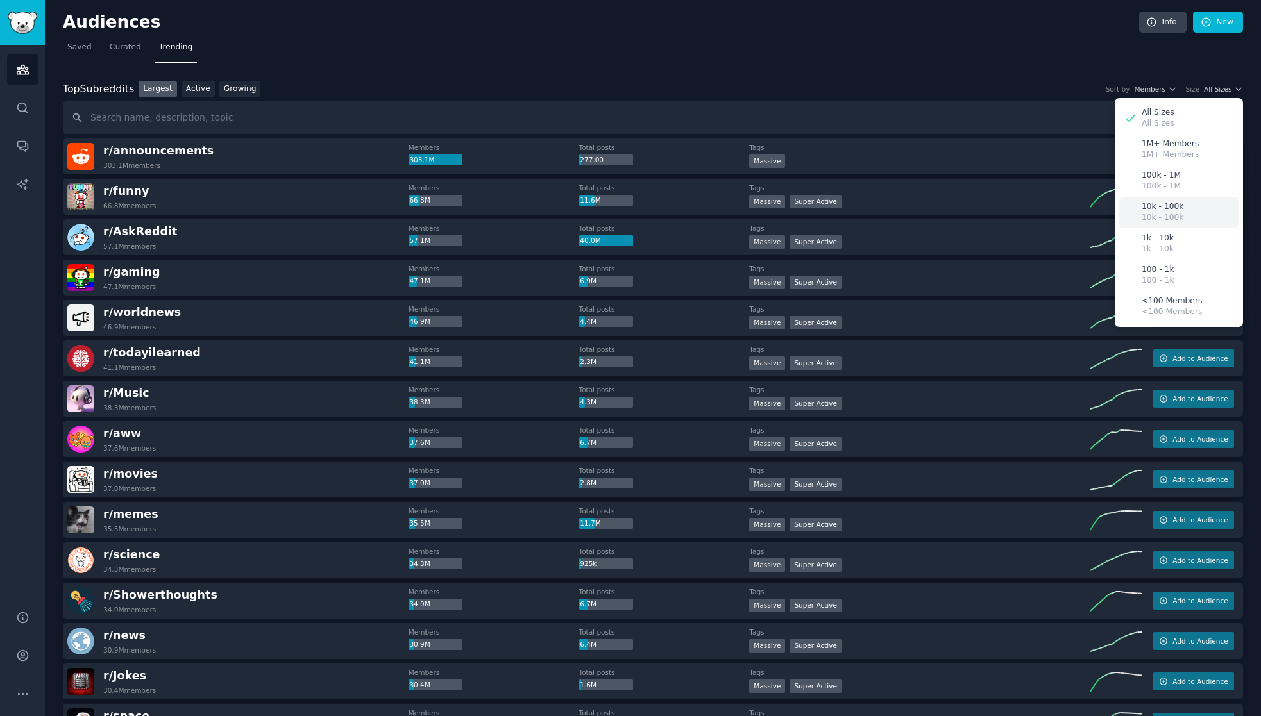
click at [1171, 205] on p "10k - 100k" at bounding box center [1163, 207] width 42 height 12
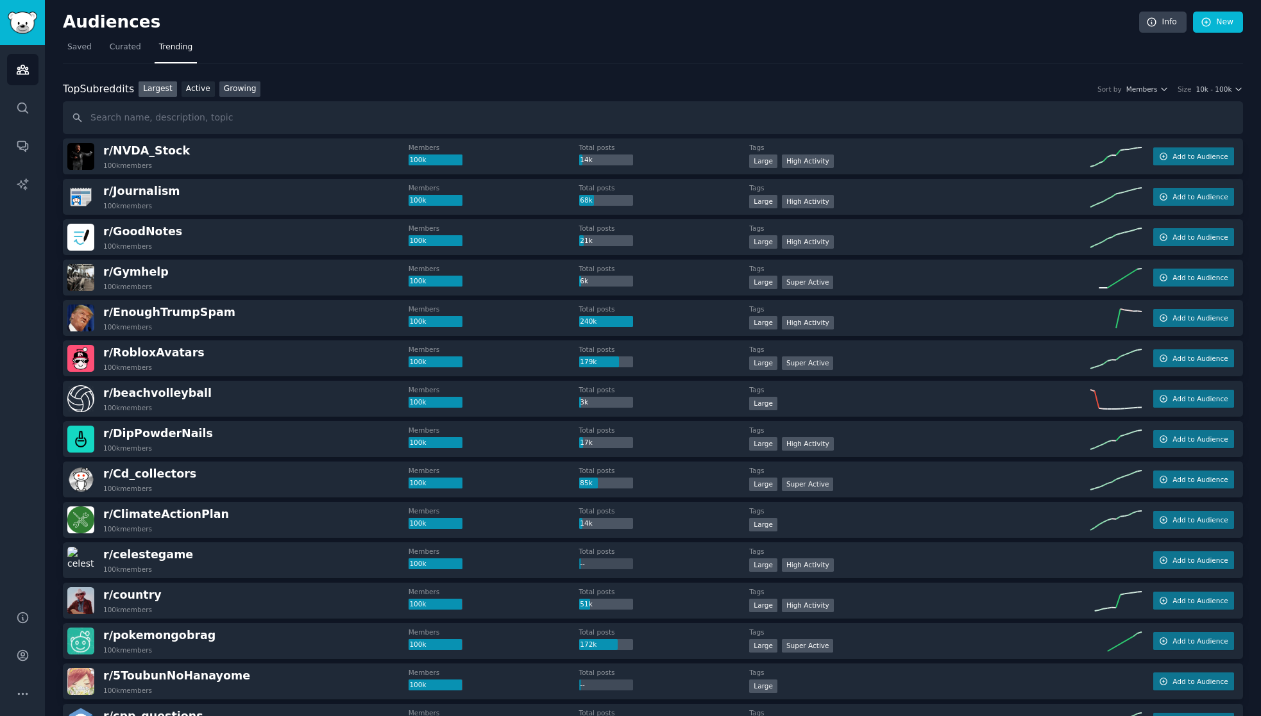
click at [219, 90] on link "Growing" at bounding box center [240, 89] width 42 height 16
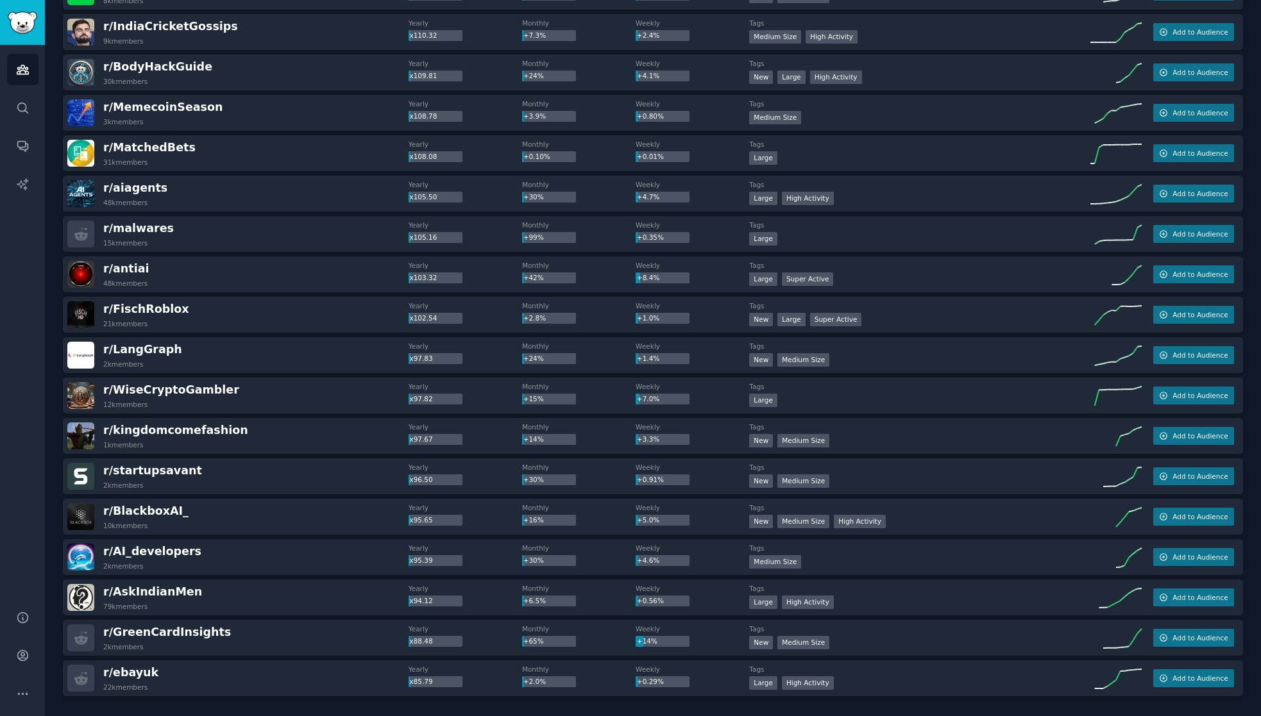
scroll to position [1524, 0]
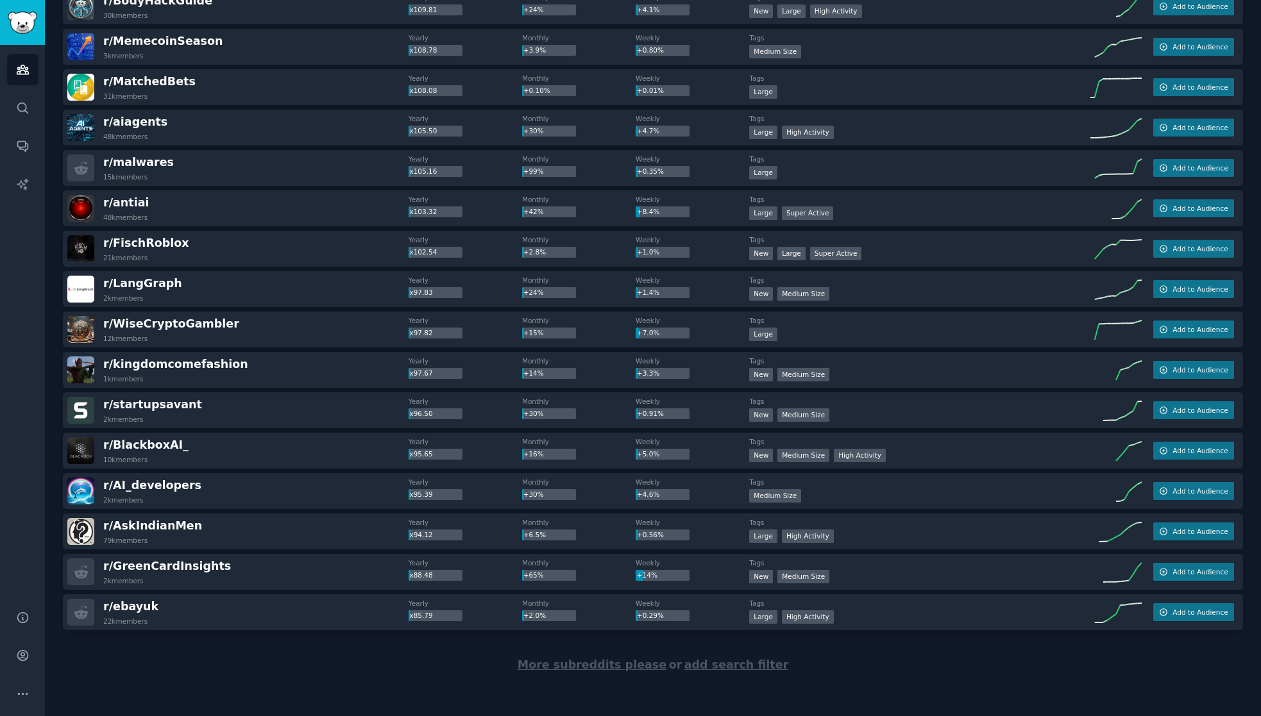
click at [589, 660] on span "More subreddits please" at bounding box center [592, 665] width 149 height 13
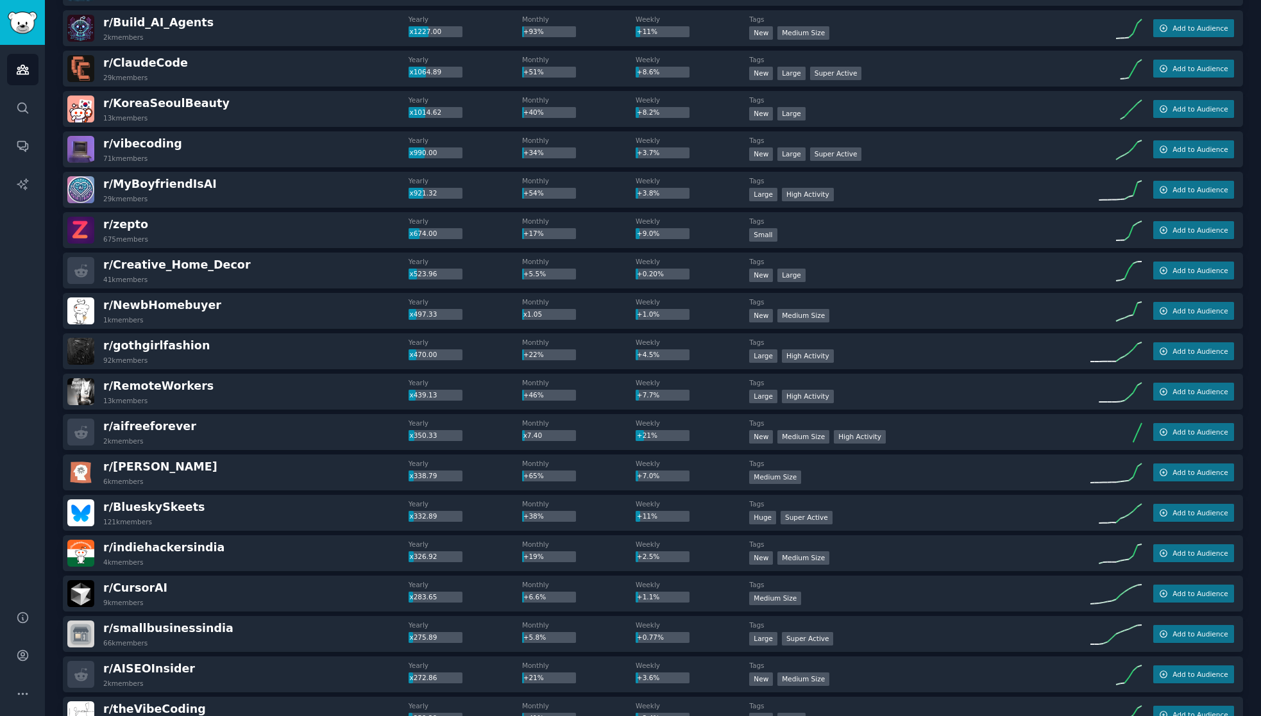
scroll to position [0, 0]
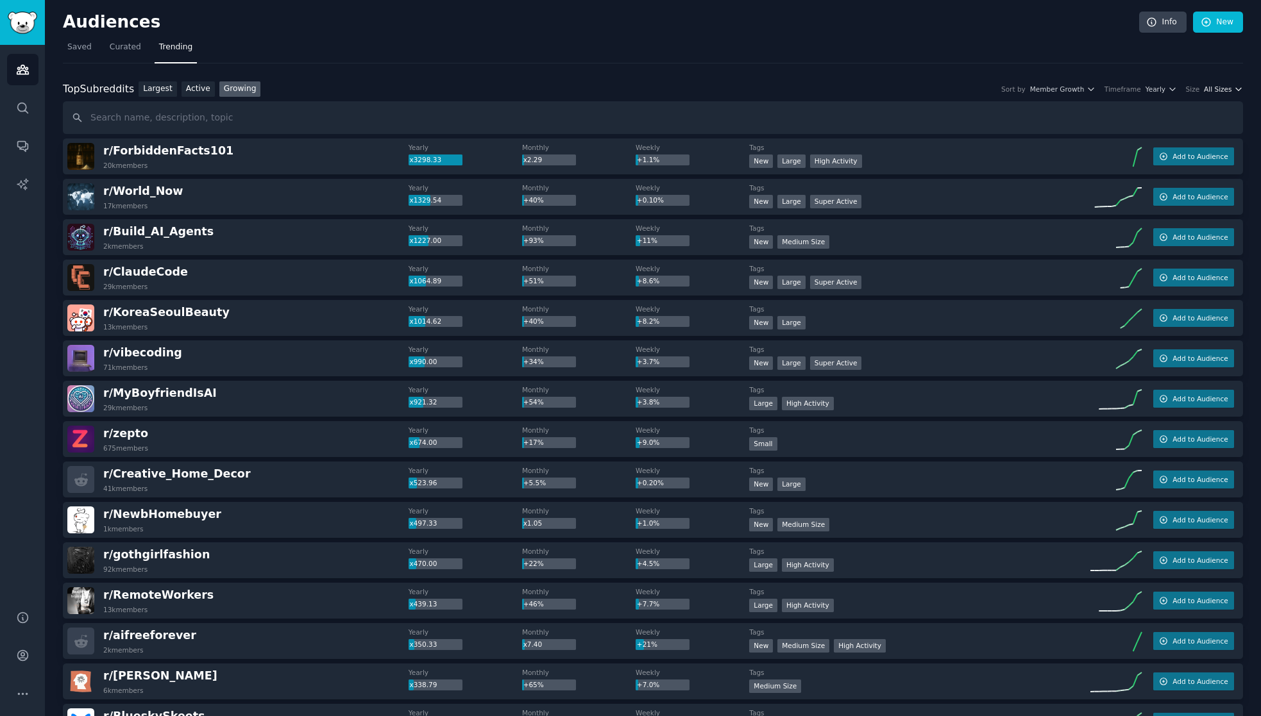
click at [1211, 91] on span "All Sizes" at bounding box center [1218, 89] width 28 height 9
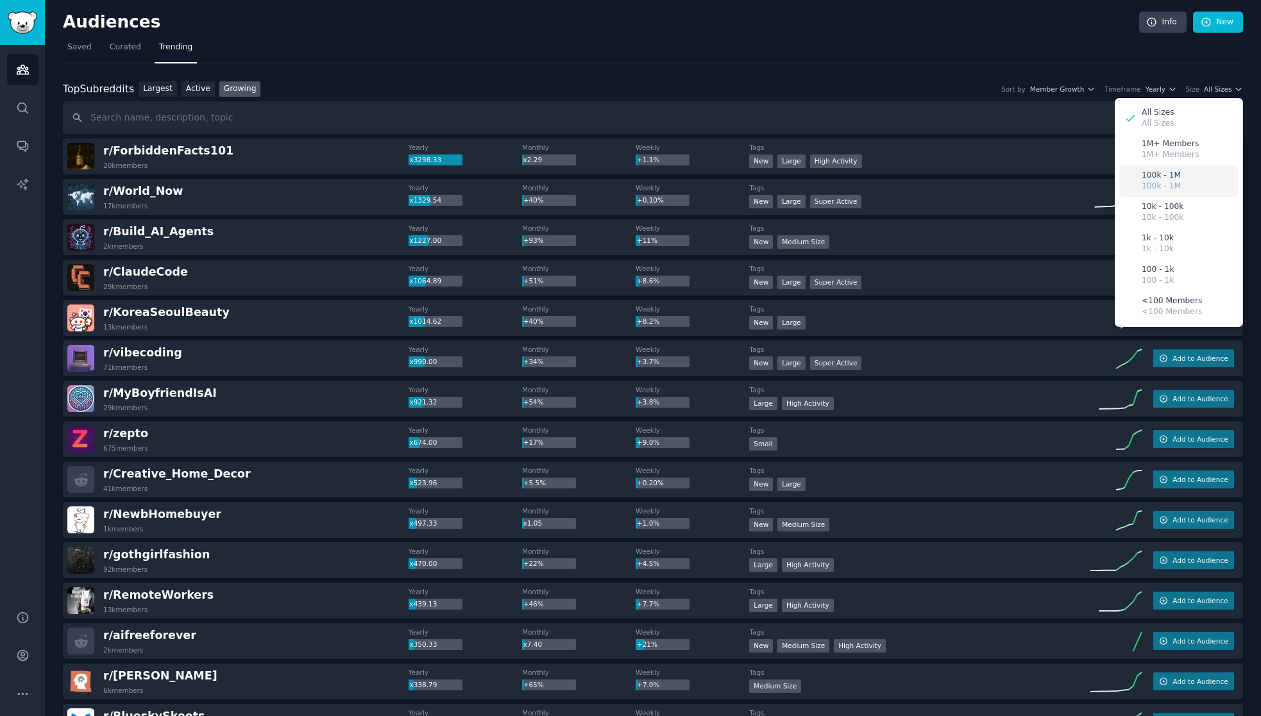
click at [1148, 174] on p "100k - 1M" at bounding box center [1161, 176] width 39 height 12
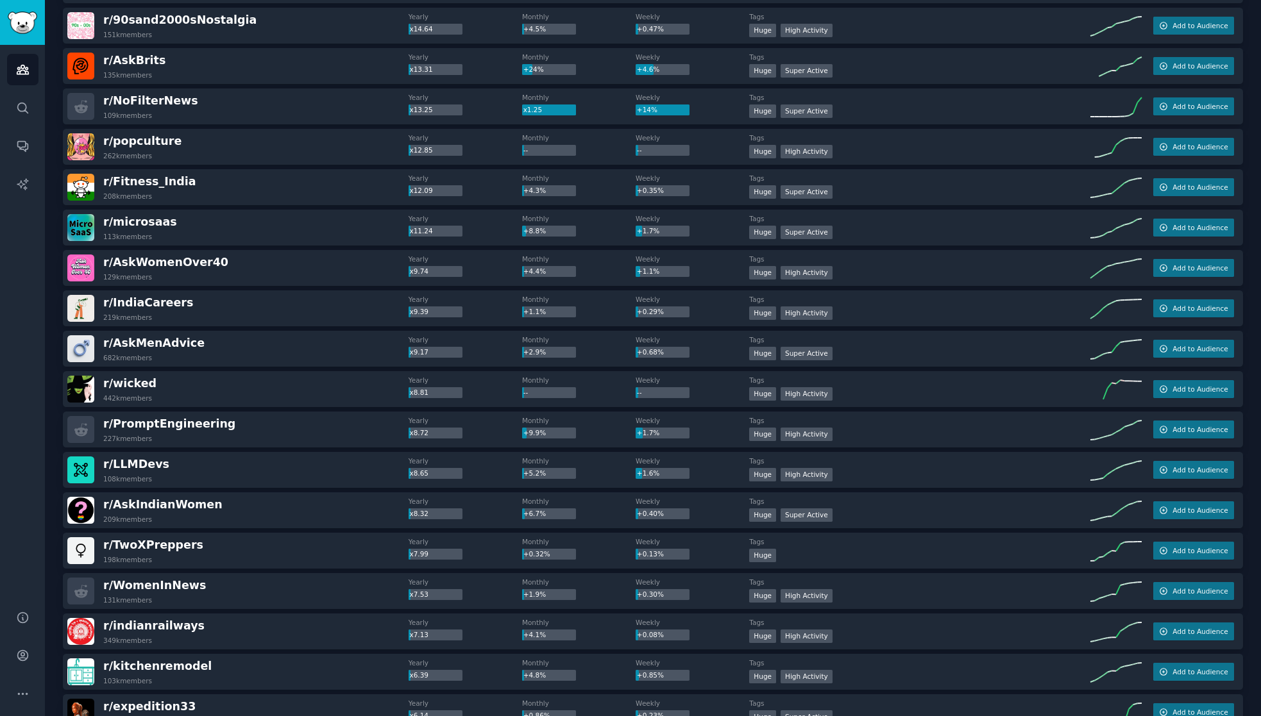
scroll to position [770, 0]
